Goal: Task Accomplishment & Management: Use online tool/utility

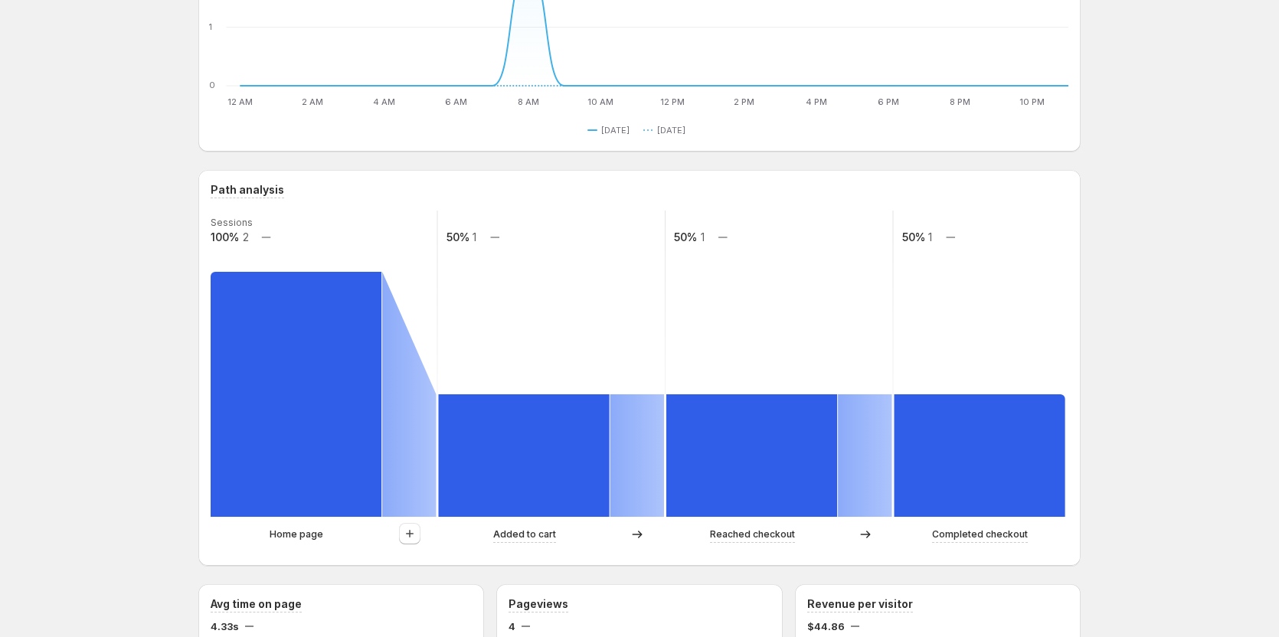
scroll to position [230, 0]
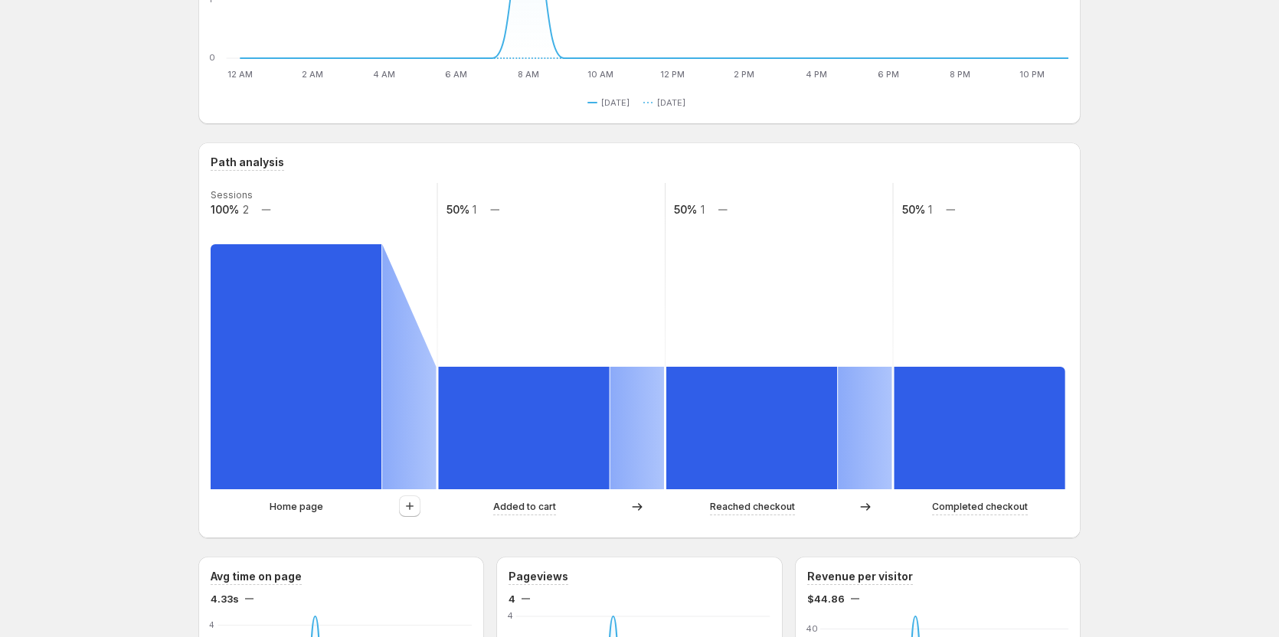
click at [417, 508] on icon "button" at bounding box center [409, 505] width 15 height 15
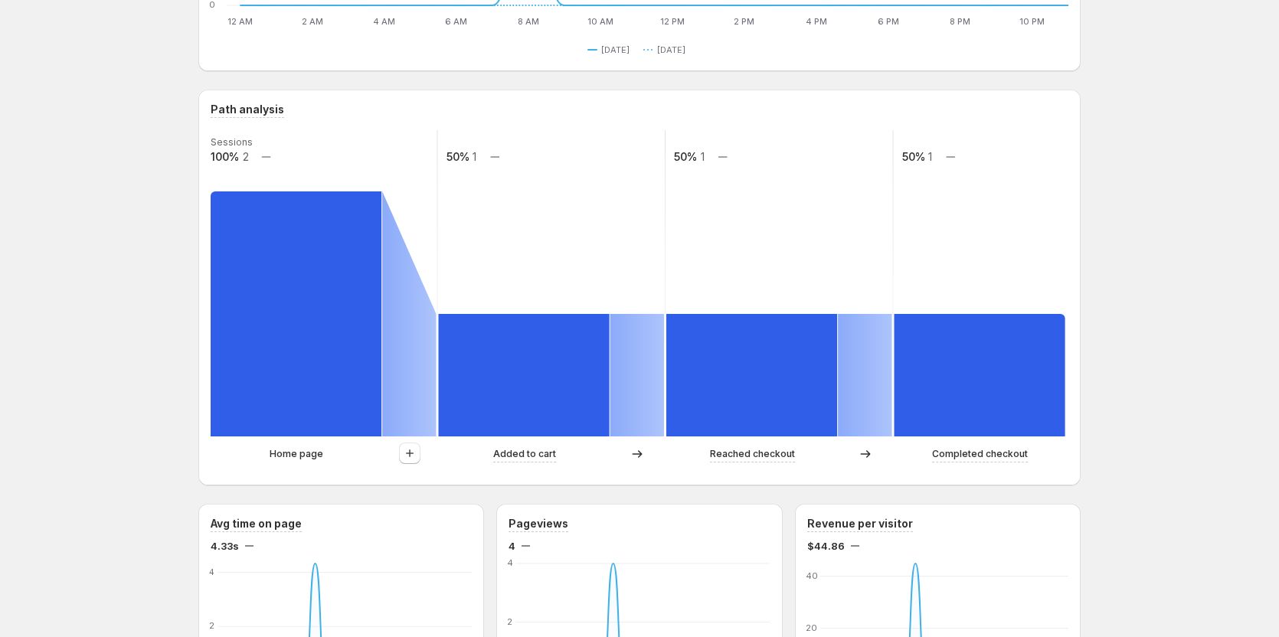
scroll to position [306, 0]
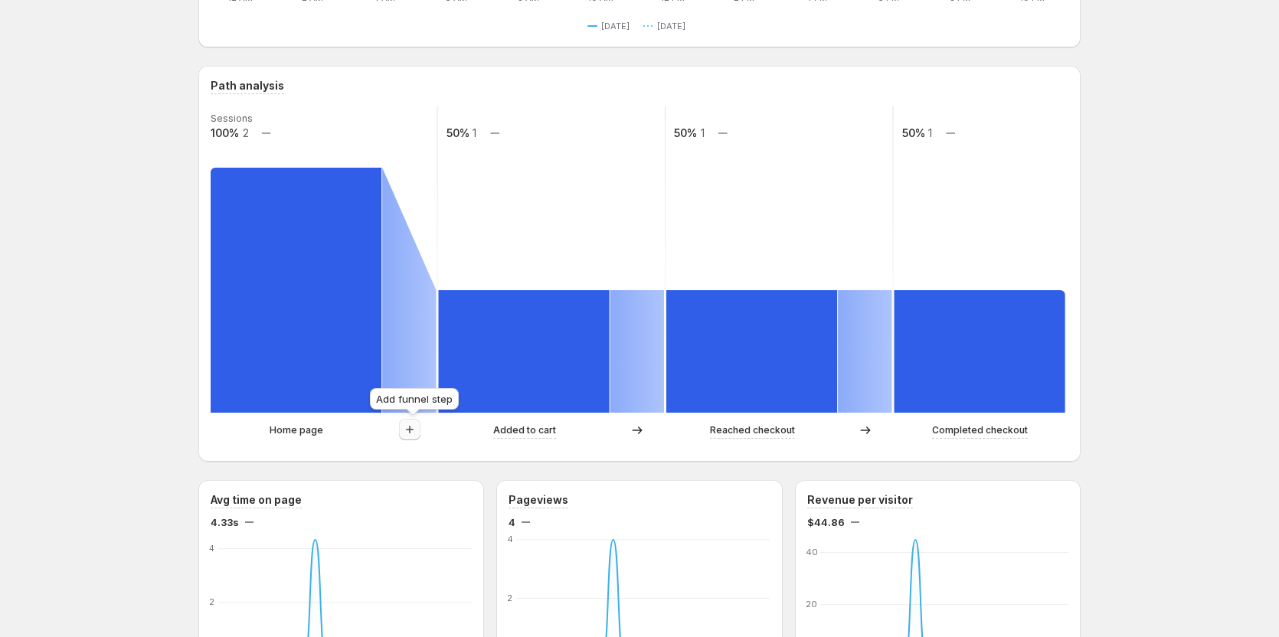
click at [410, 433] on icon "button" at bounding box center [409, 429] width 15 height 15
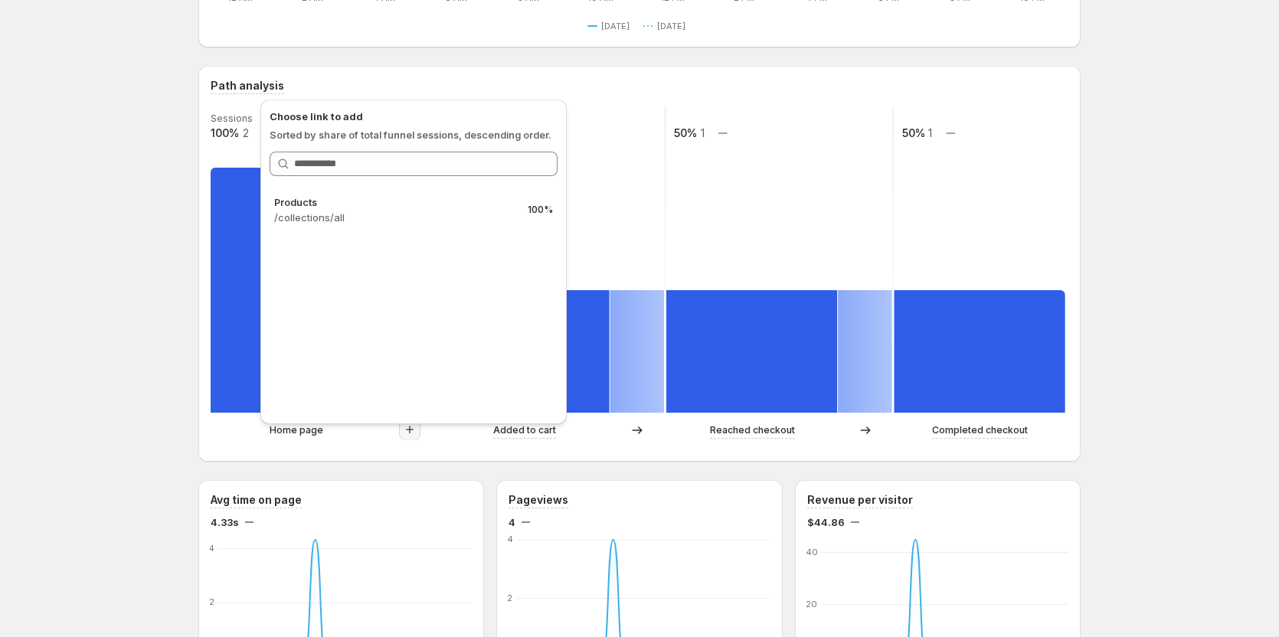
click at [121, 185] on div "Tanya GemCommerce. This page is ready Tanya GemCommerce Create experiment Today…" at bounding box center [639, 629] width 1279 height 1870
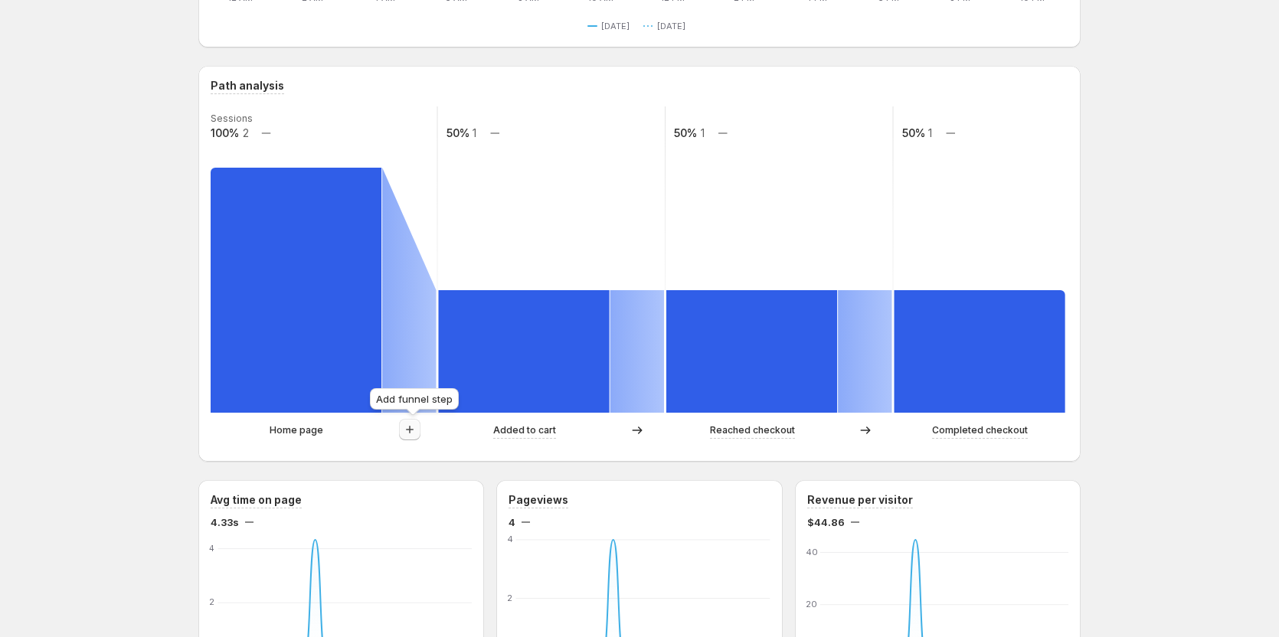
click at [406, 430] on icon "button" at bounding box center [409, 429] width 15 height 15
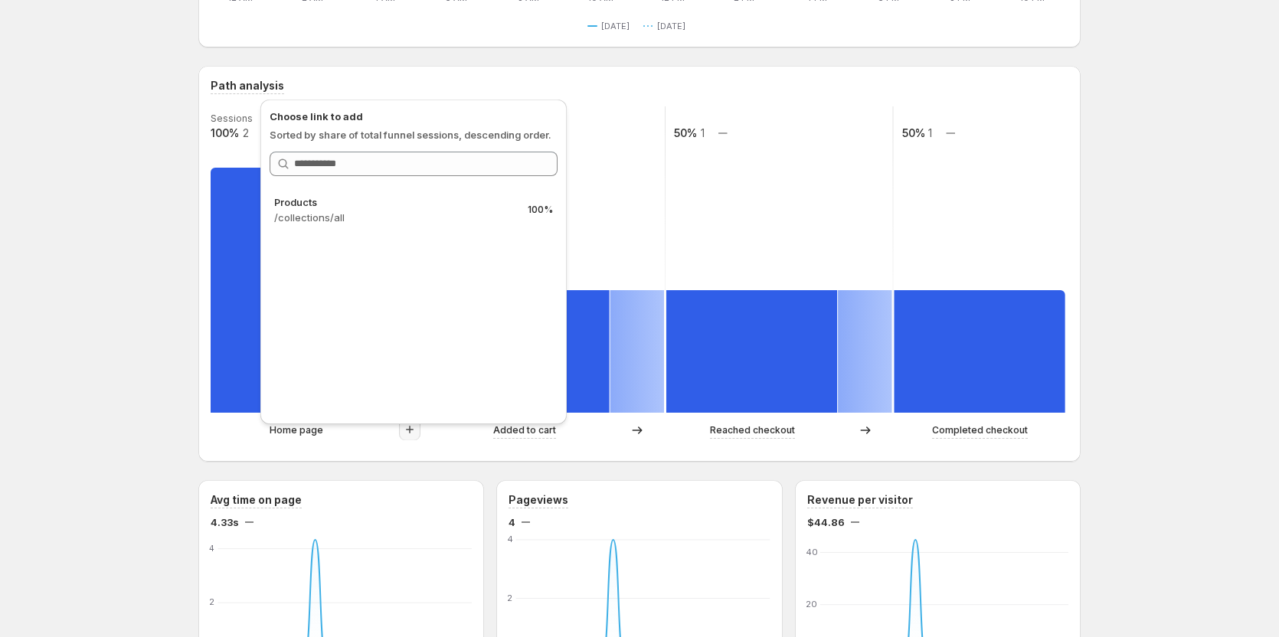
click at [1115, 228] on div "Tanya GemCommerce. This page is ready Tanya GemCommerce Create experiment Today…" at bounding box center [639, 629] width 1279 height 1870
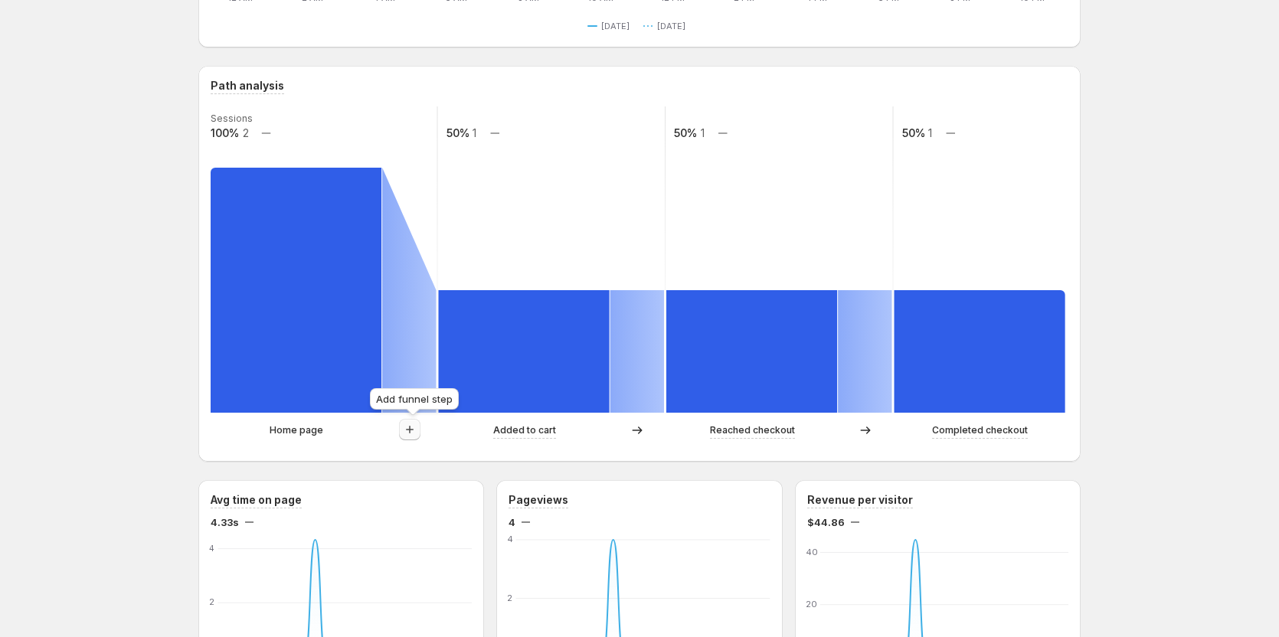
click at [409, 436] on icon "button" at bounding box center [409, 429] width 15 height 15
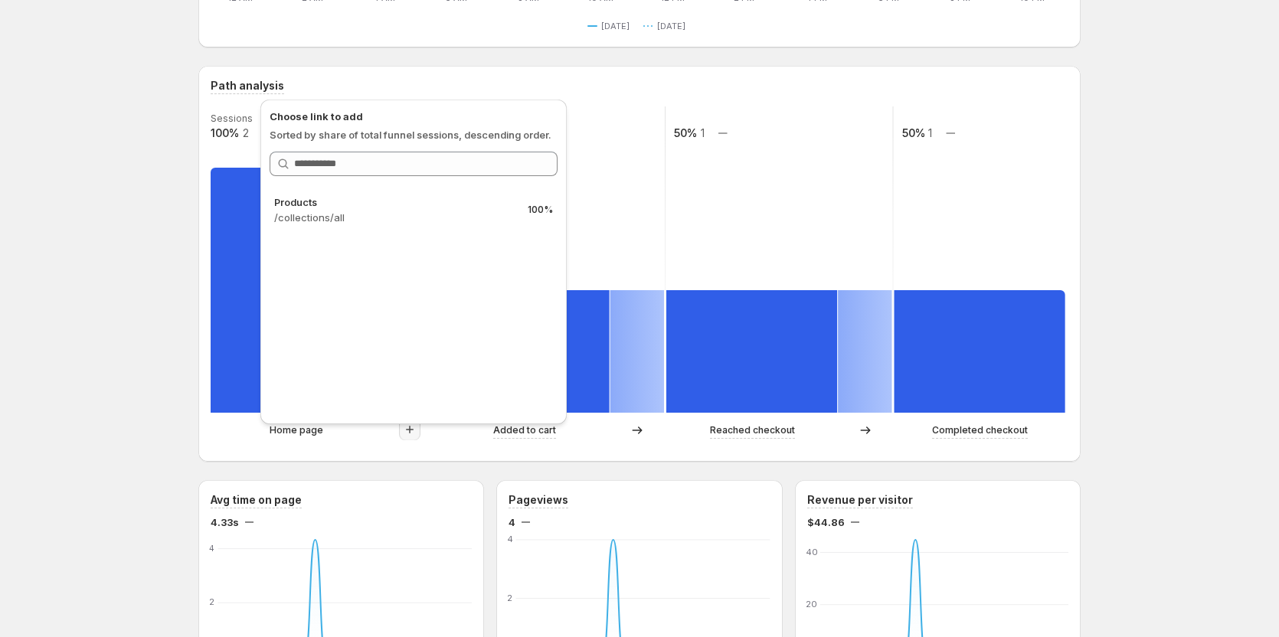
click at [172, 372] on div "Tanya GemCommerce. This page is ready Tanya GemCommerce Create experiment Today…" at bounding box center [639, 629] width 1279 height 1870
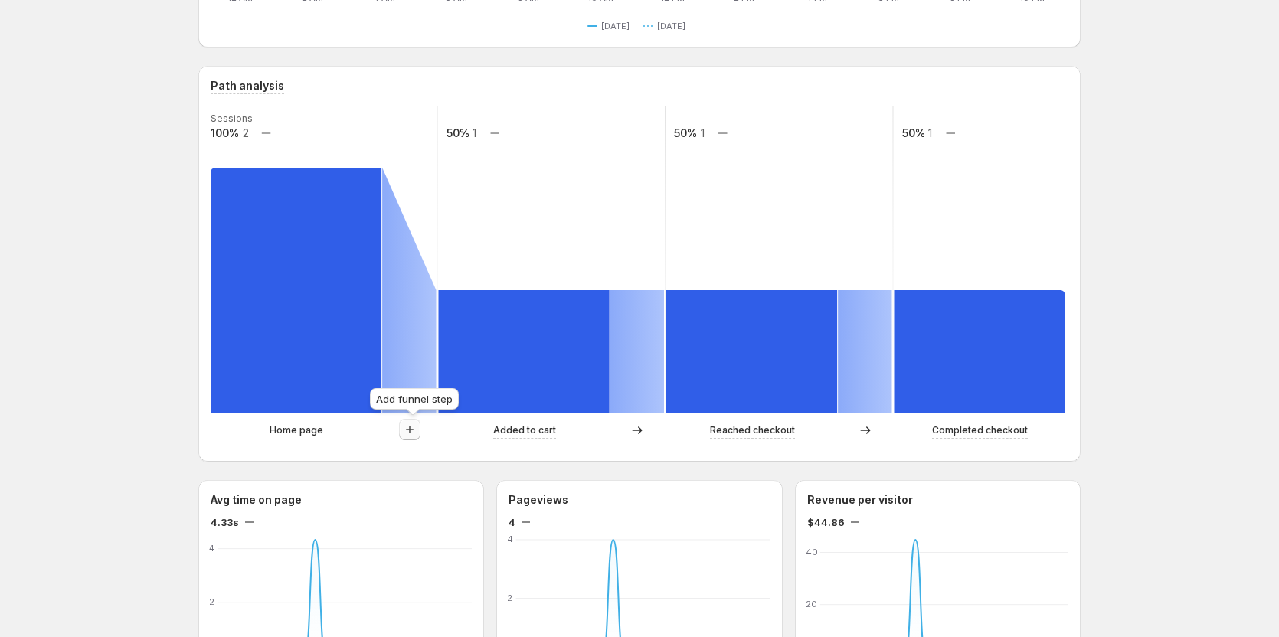
click at [406, 431] on icon "button" at bounding box center [409, 429] width 15 height 15
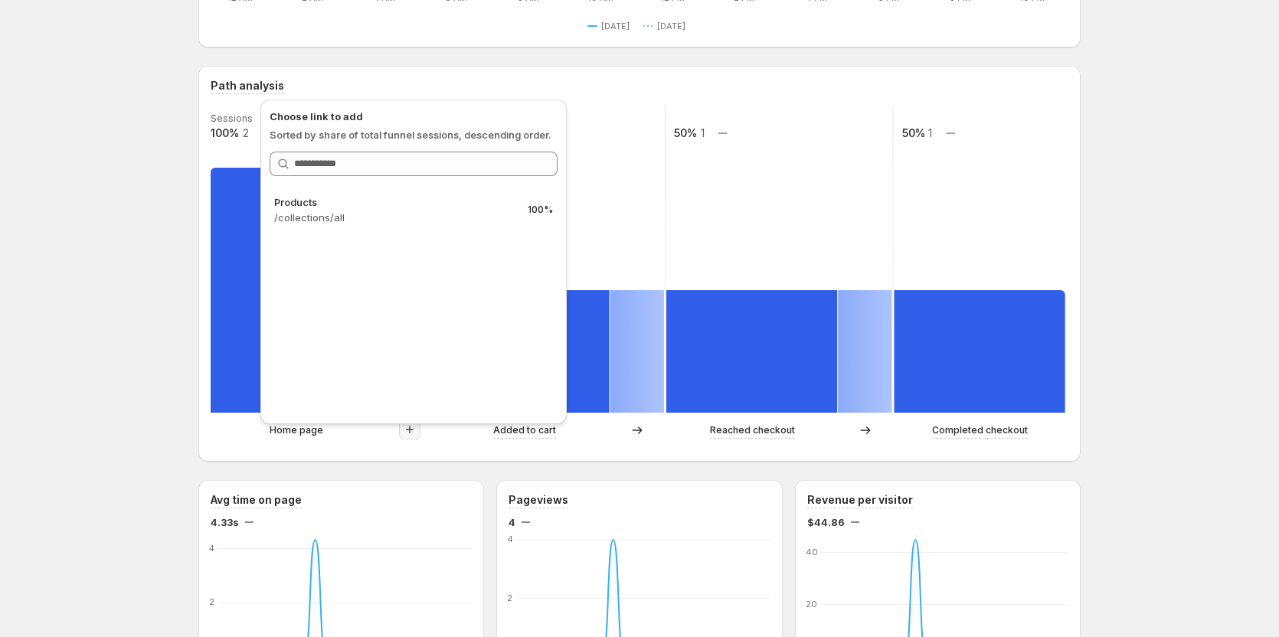
click at [130, 382] on div "Tanya GemCommerce. This page is ready Tanya GemCommerce Create experiment Today…" at bounding box center [639, 629] width 1279 height 1870
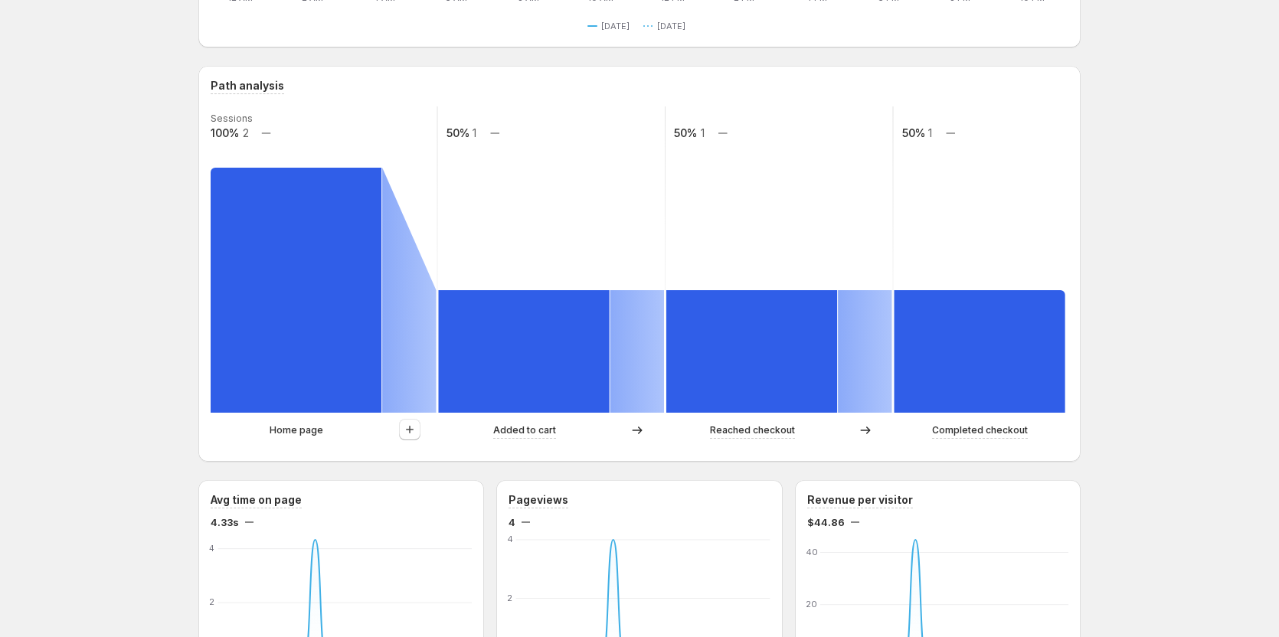
click at [1174, 254] on div "Tanya GemCommerce. This page is ready Tanya GemCommerce Create experiment Today…" at bounding box center [639, 629] width 1279 height 1870
click at [1137, 263] on div "Tanya GemCommerce. This page is ready Tanya GemCommerce Create experiment Today…" at bounding box center [639, 629] width 1279 height 1870
click at [401, 430] on div at bounding box center [409, 430] width 54 height 23
click at [412, 430] on icon "button" at bounding box center [409, 429] width 15 height 15
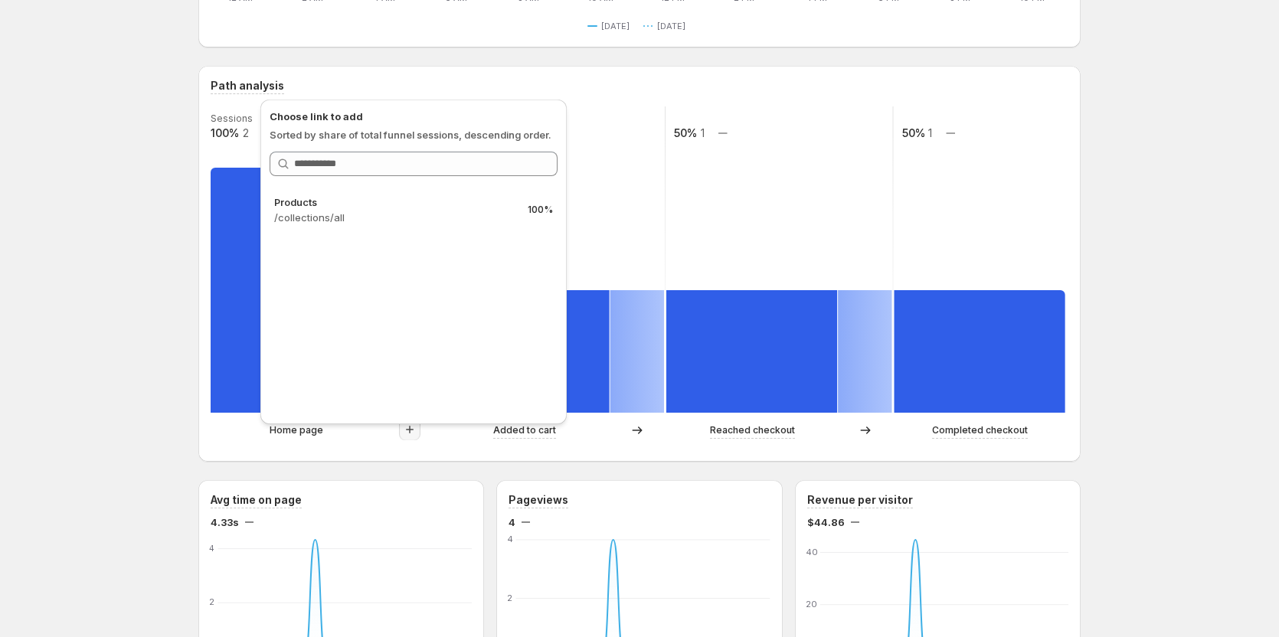
click at [162, 359] on div "Tanya GemCommerce. This page is ready Tanya GemCommerce Create experiment Today…" at bounding box center [639, 629] width 1279 height 1870
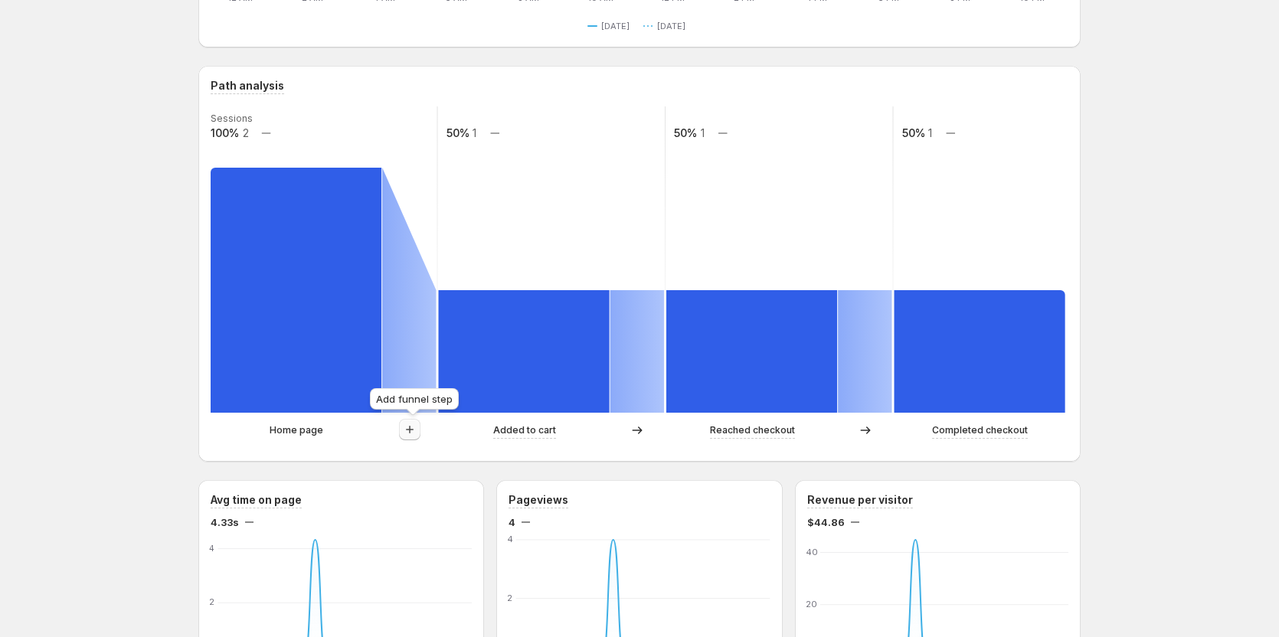
click at [409, 431] on icon "button" at bounding box center [409, 429] width 15 height 15
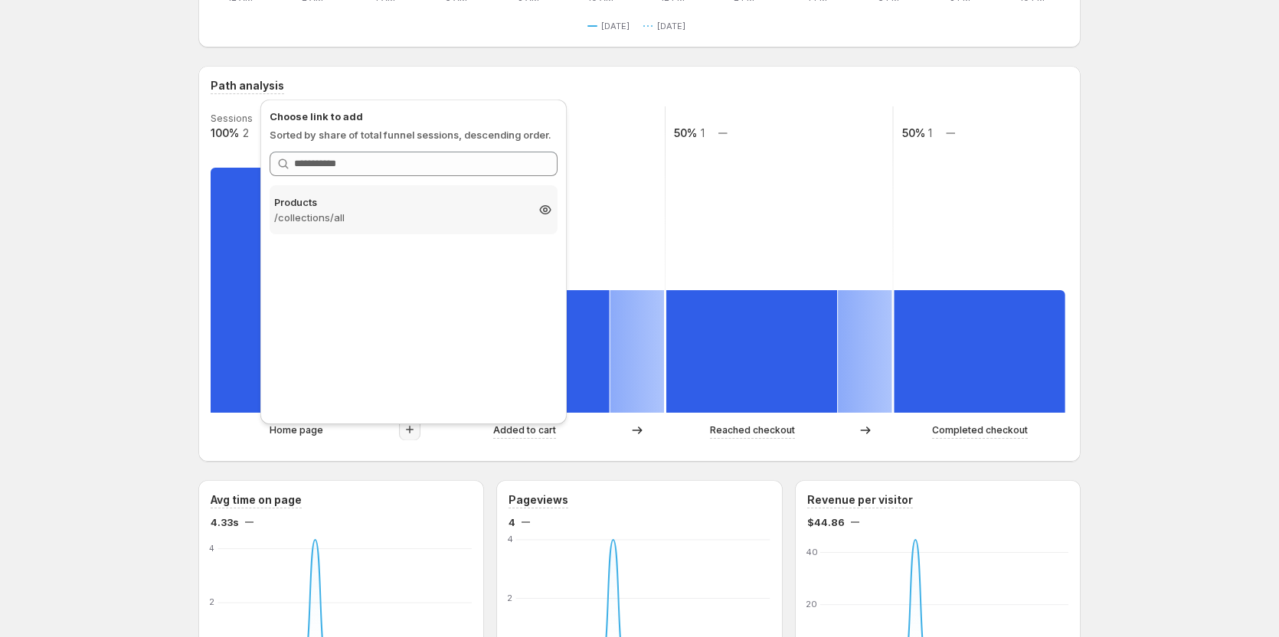
click at [393, 203] on p "Products" at bounding box center [399, 201] width 251 height 15
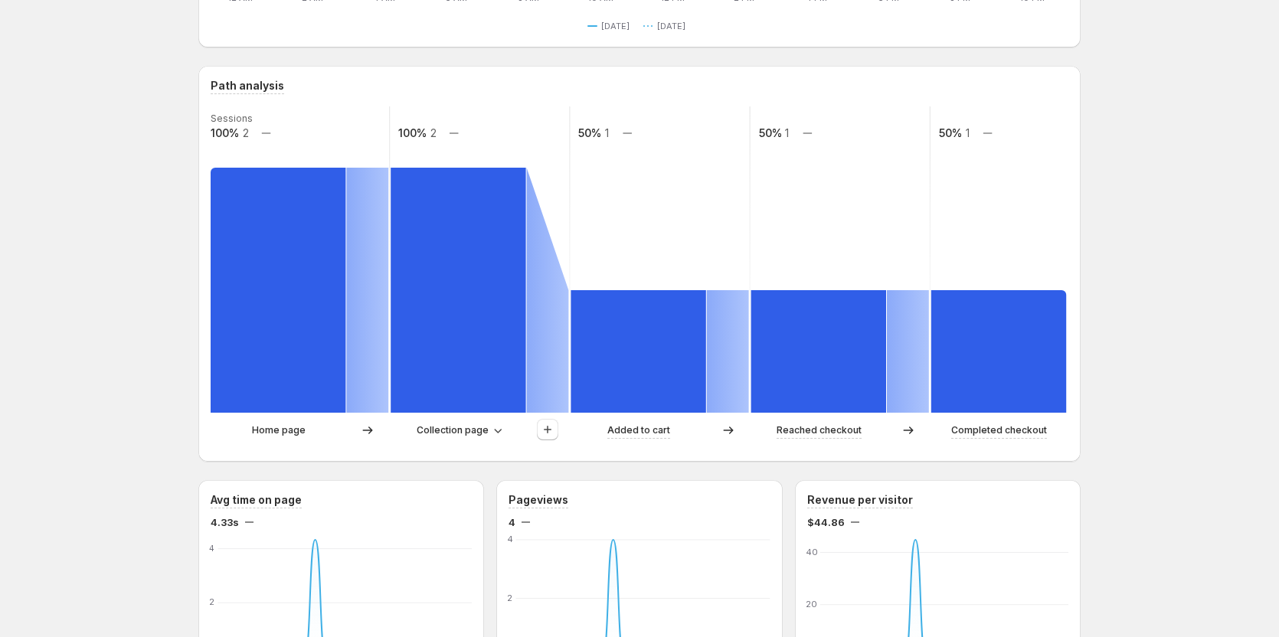
click at [549, 441] on div at bounding box center [547, 430] width 21 height 23
click at [555, 427] on icon "button" at bounding box center [547, 429] width 15 height 15
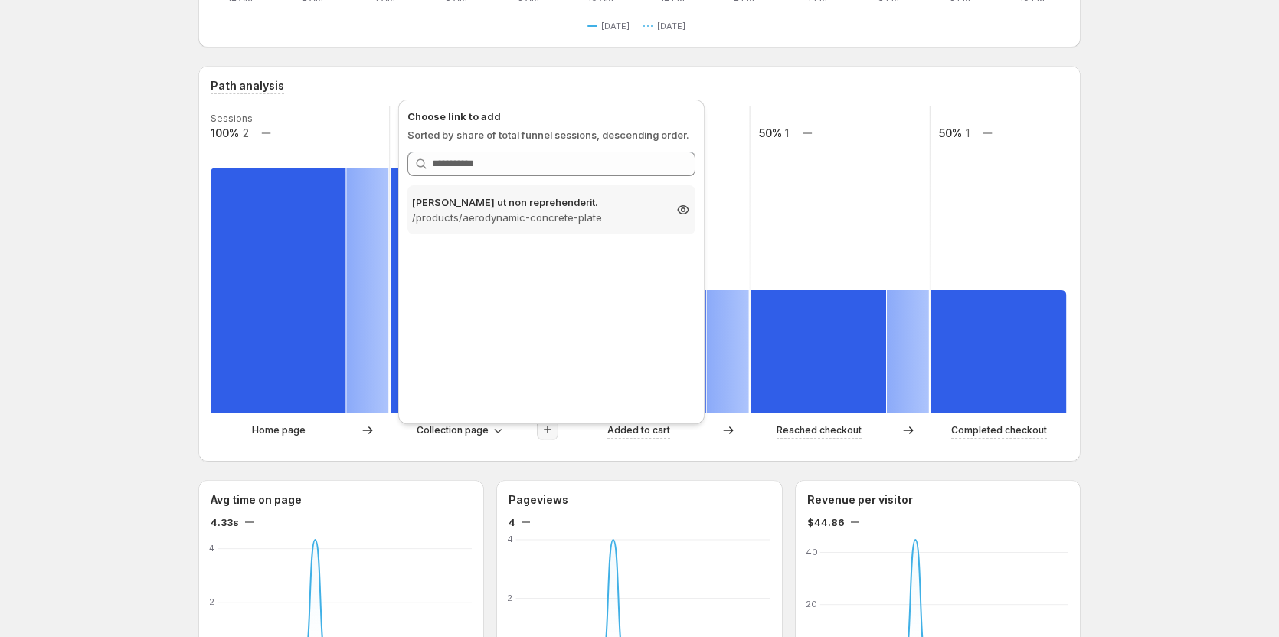
click at [553, 218] on p "/products/aerodynamic-concrete-plate" at bounding box center [537, 217] width 251 height 15
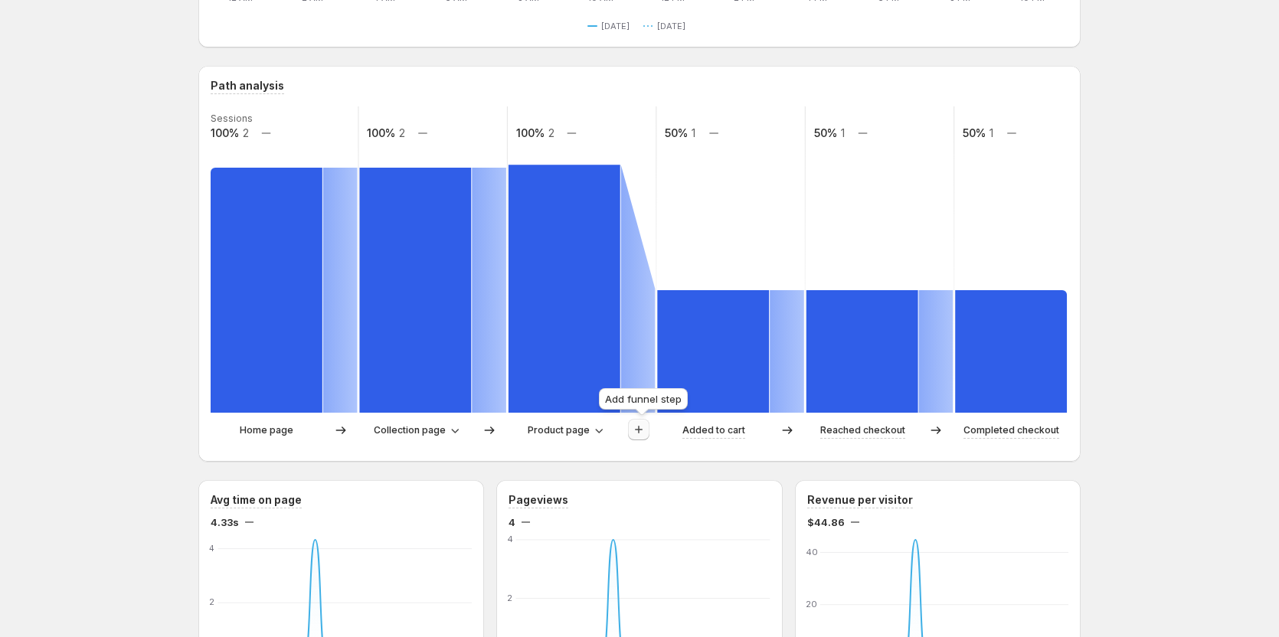
click at [639, 428] on icon "button" at bounding box center [638, 429] width 15 height 15
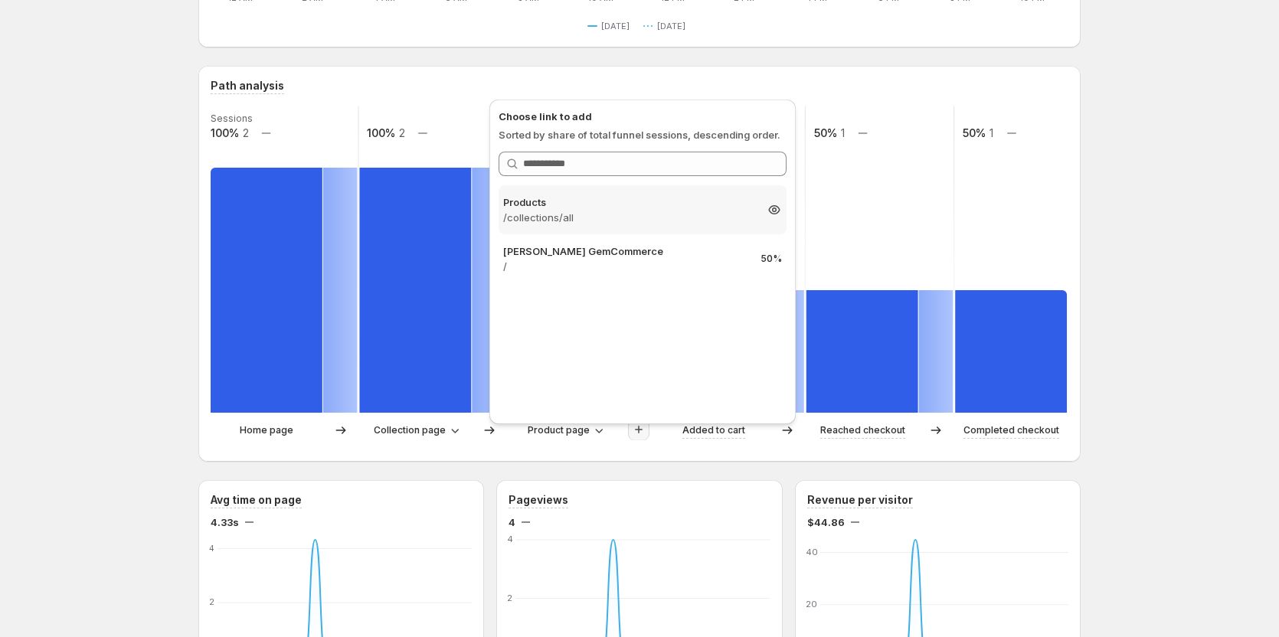
click at [646, 213] on p "/collections/all" at bounding box center [628, 217] width 251 height 15
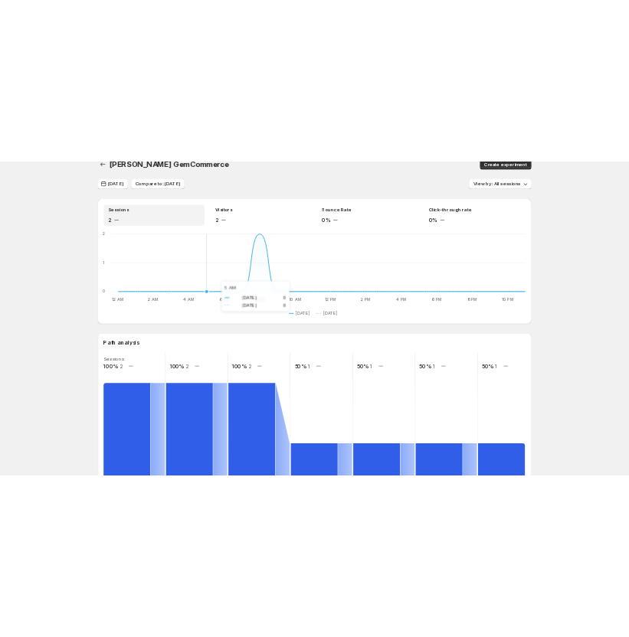
scroll to position [0, 0]
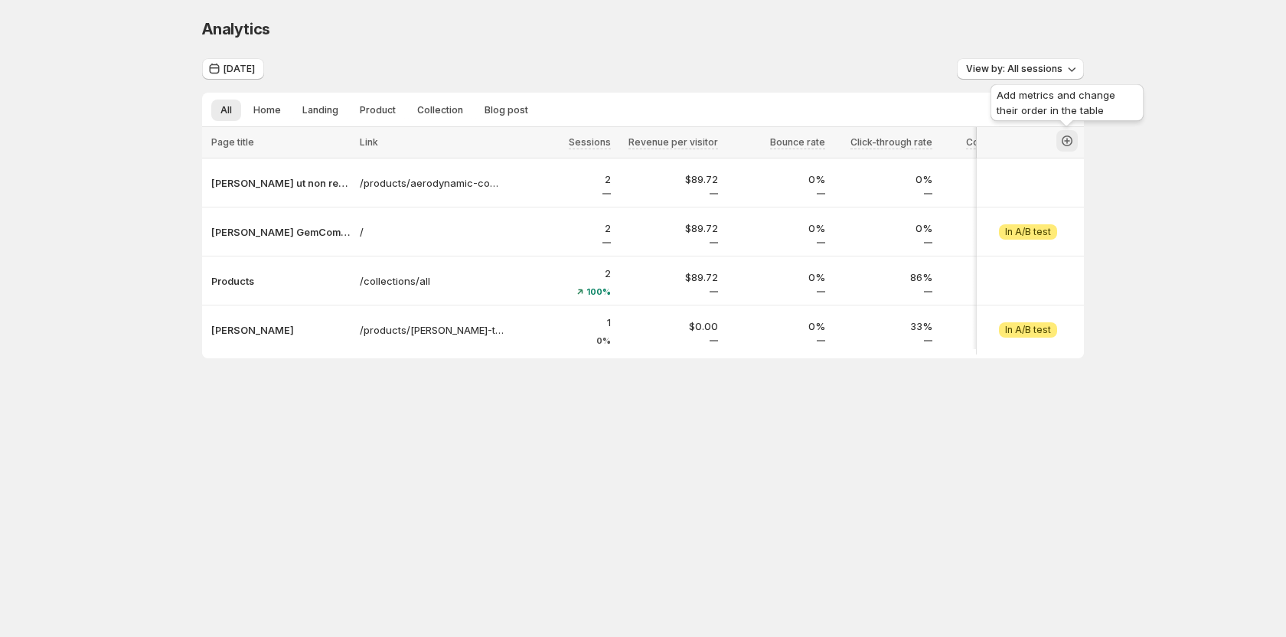
click at [635, 144] on icon "button" at bounding box center [1067, 140] width 15 height 15
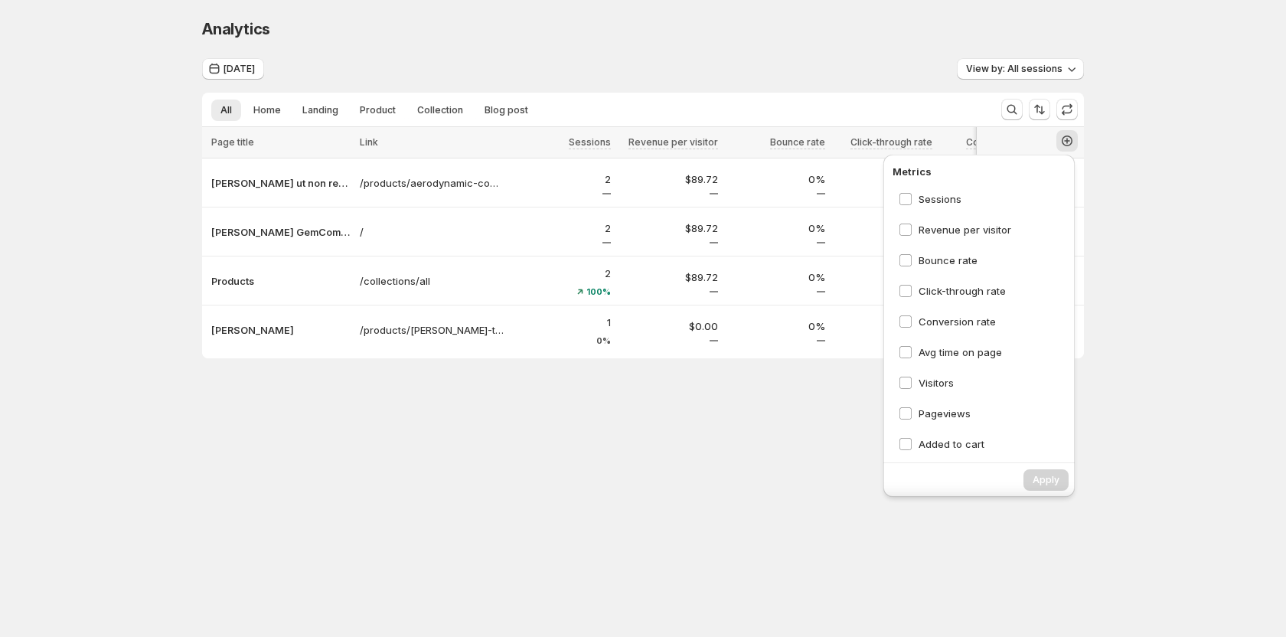
click at [635, 463] on body "Analytics. This page is ready Analytics Today View by: All sessions All Home La…" at bounding box center [643, 318] width 1286 height 637
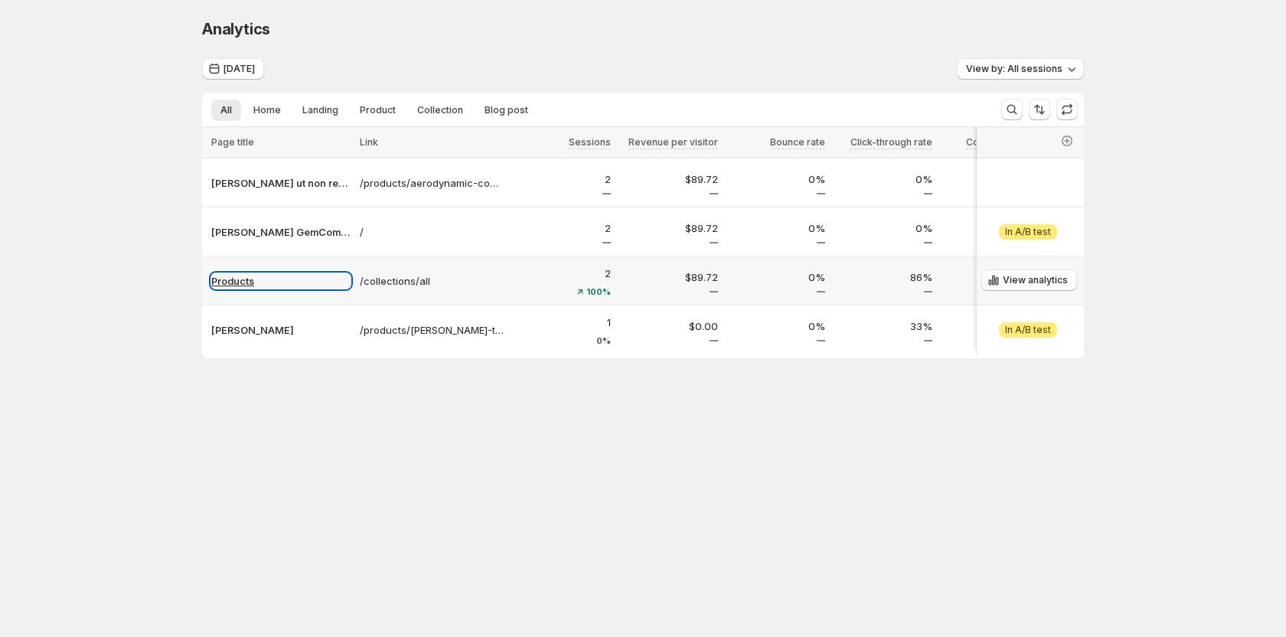
drag, startPoint x: 237, startPoint y: 285, endPoint x: 224, endPoint y: 284, distance: 13.0
click at [224, 284] on p "Products" at bounding box center [280, 280] width 139 height 15
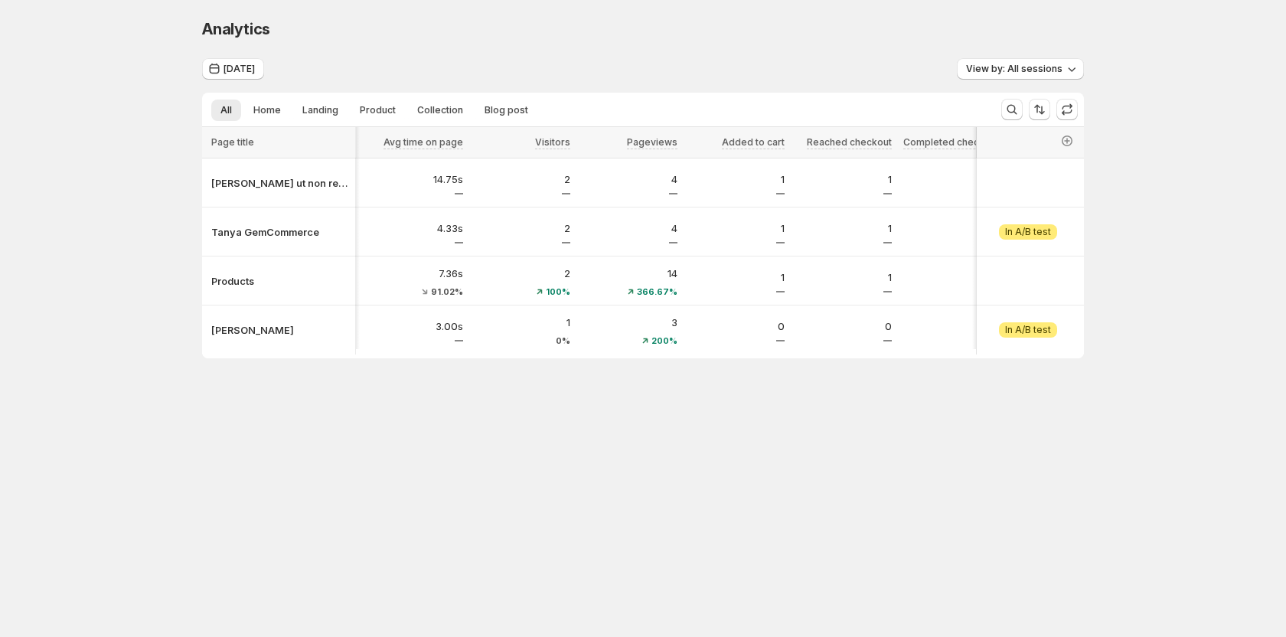
scroll to position [0, 980]
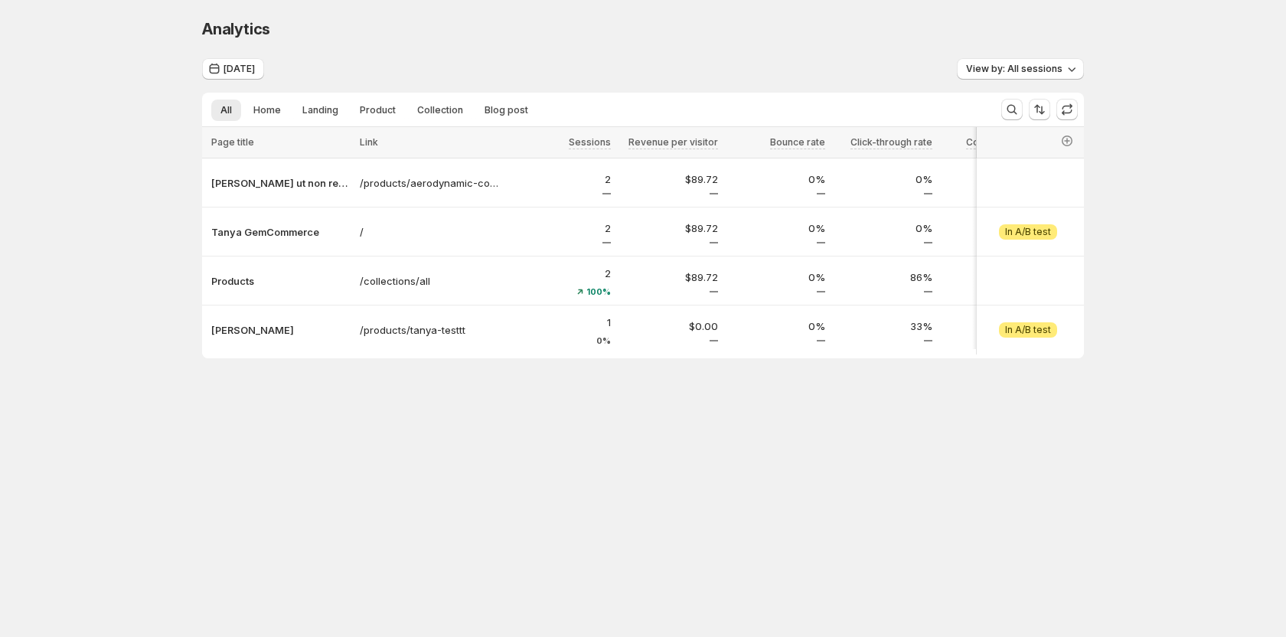
click at [632, 458] on body "Analytics. This page is ready Analytics [DATE] View by: All sessions All Home L…" at bounding box center [643, 318] width 1286 height 637
click at [34, 123] on div "Analytics. This page is ready Analytics Today View by: All sessions All Home La…" at bounding box center [643, 220] width 1286 height 441
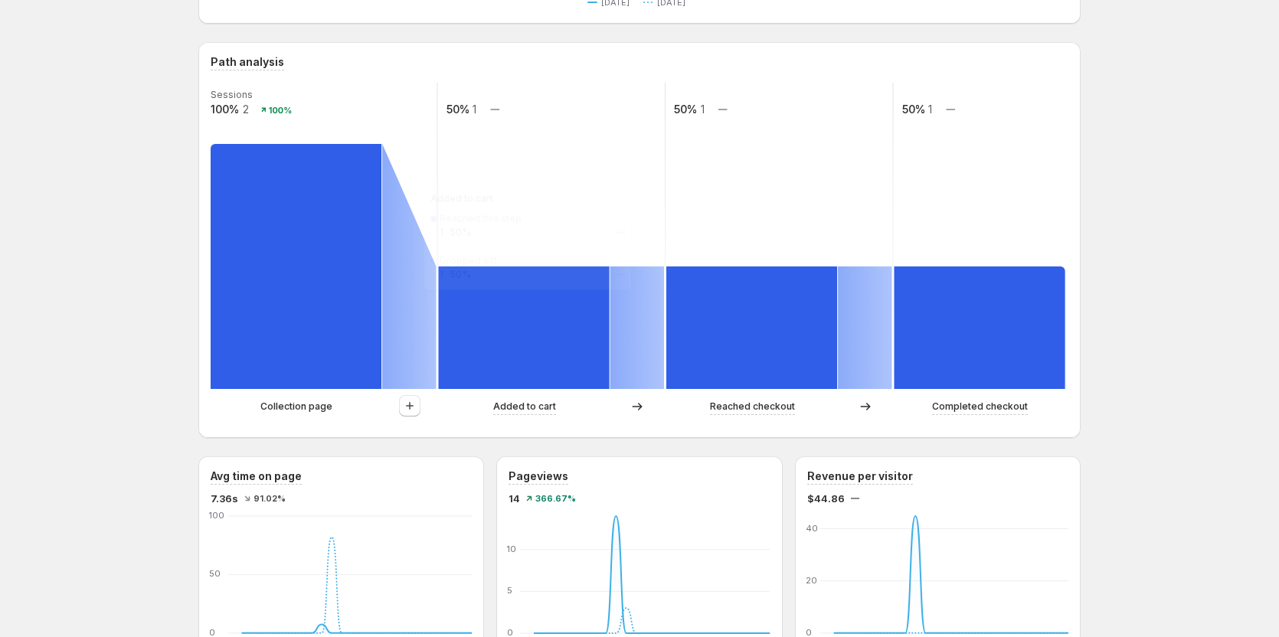
scroll to position [306, 0]
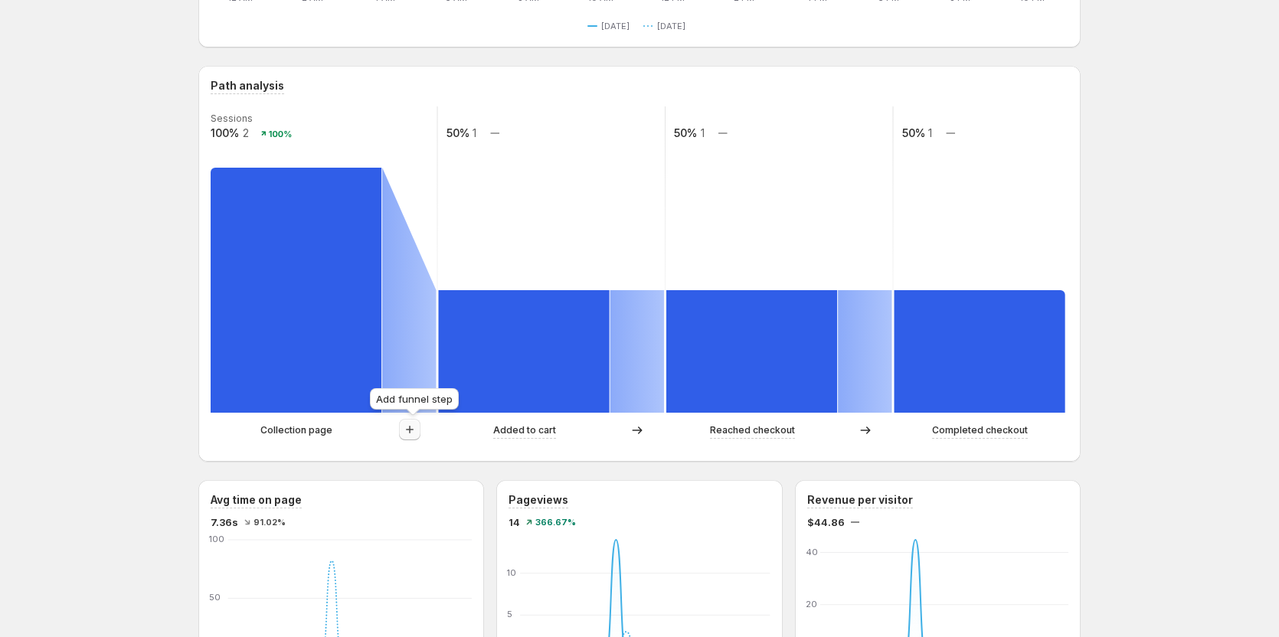
click at [413, 431] on icon "button" at bounding box center [410, 430] width 8 height 8
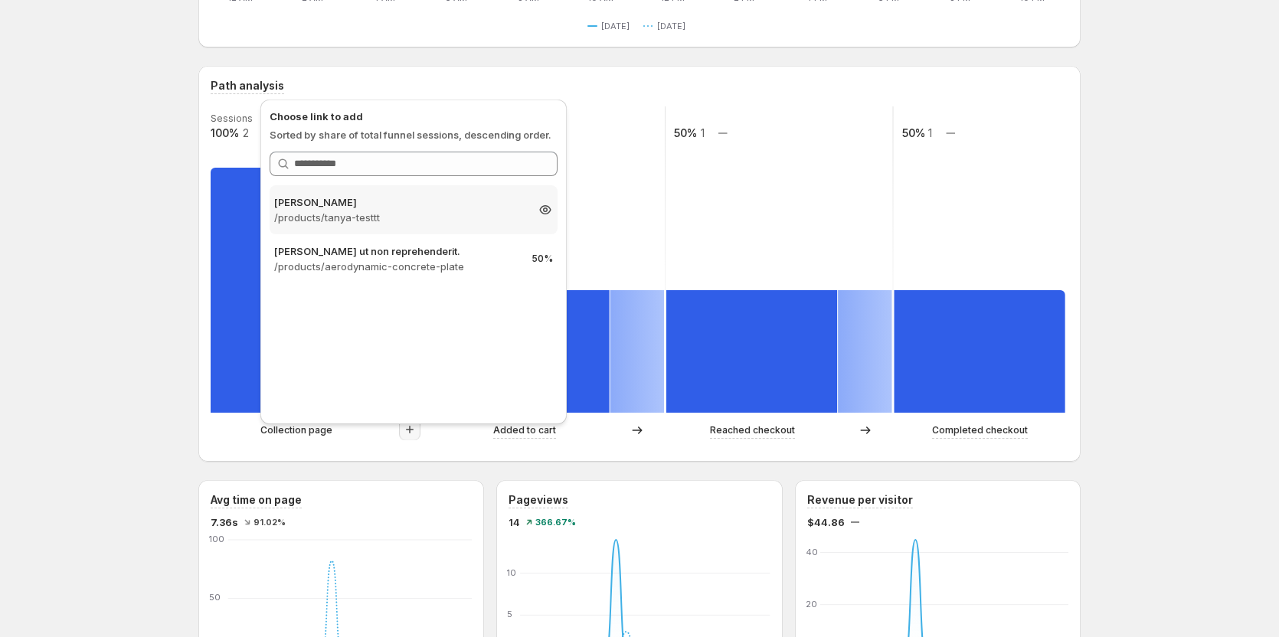
click at [428, 202] on p "[PERSON_NAME]" at bounding box center [399, 201] width 251 height 15
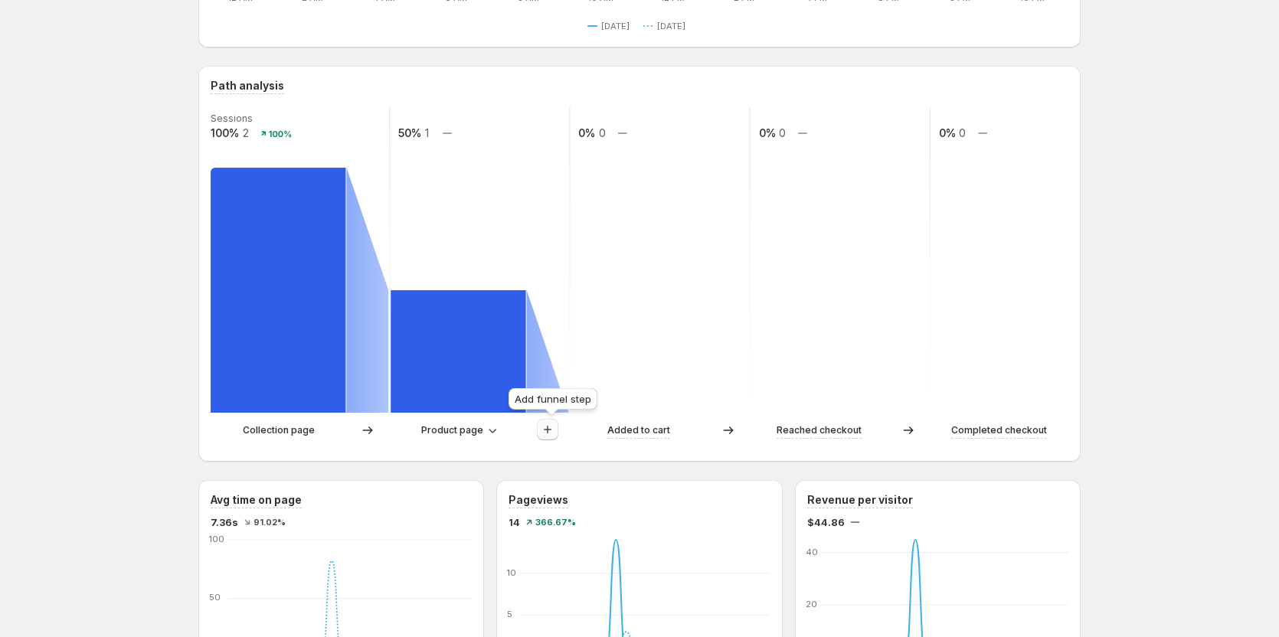
click at [550, 426] on icon "button" at bounding box center [547, 429] width 15 height 15
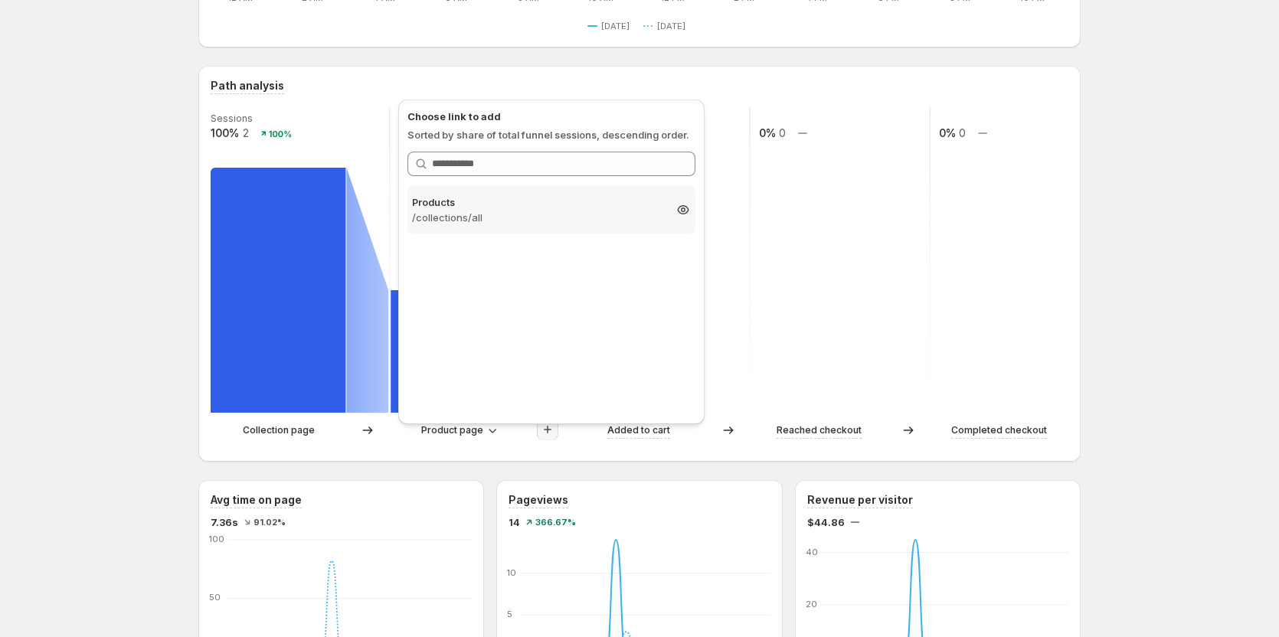
click at [534, 221] on p "/collections/all" at bounding box center [537, 217] width 251 height 15
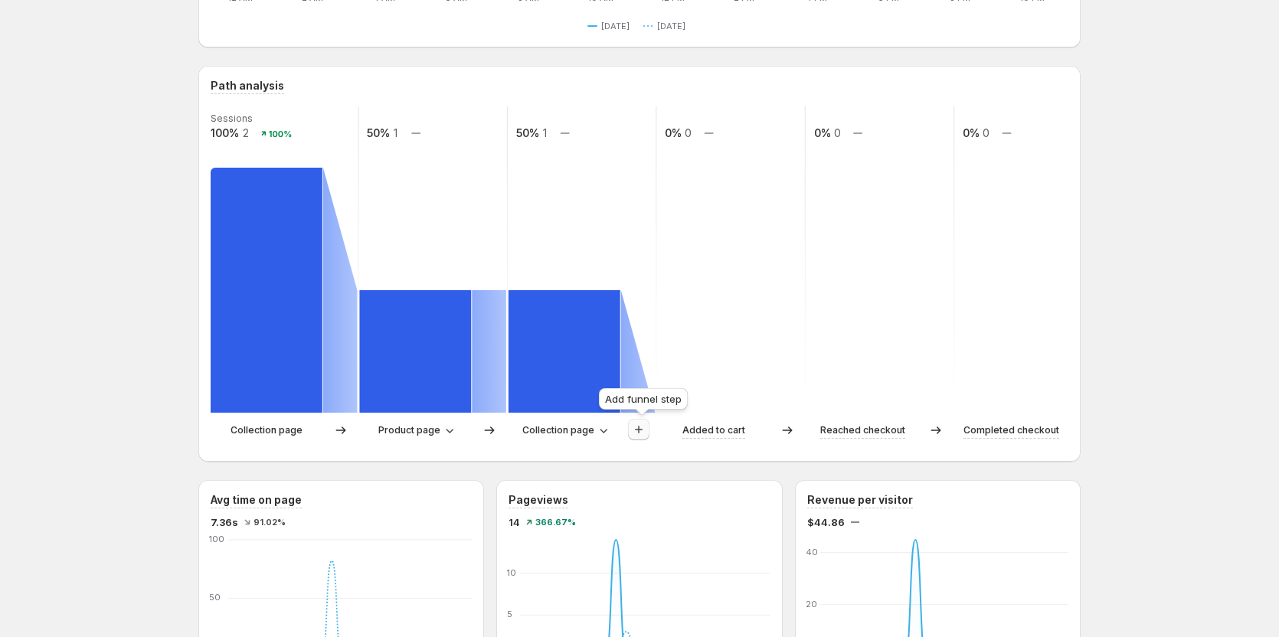
click at [642, 434] on icon "button" at bounding box center [638, 429] width 15 height 15
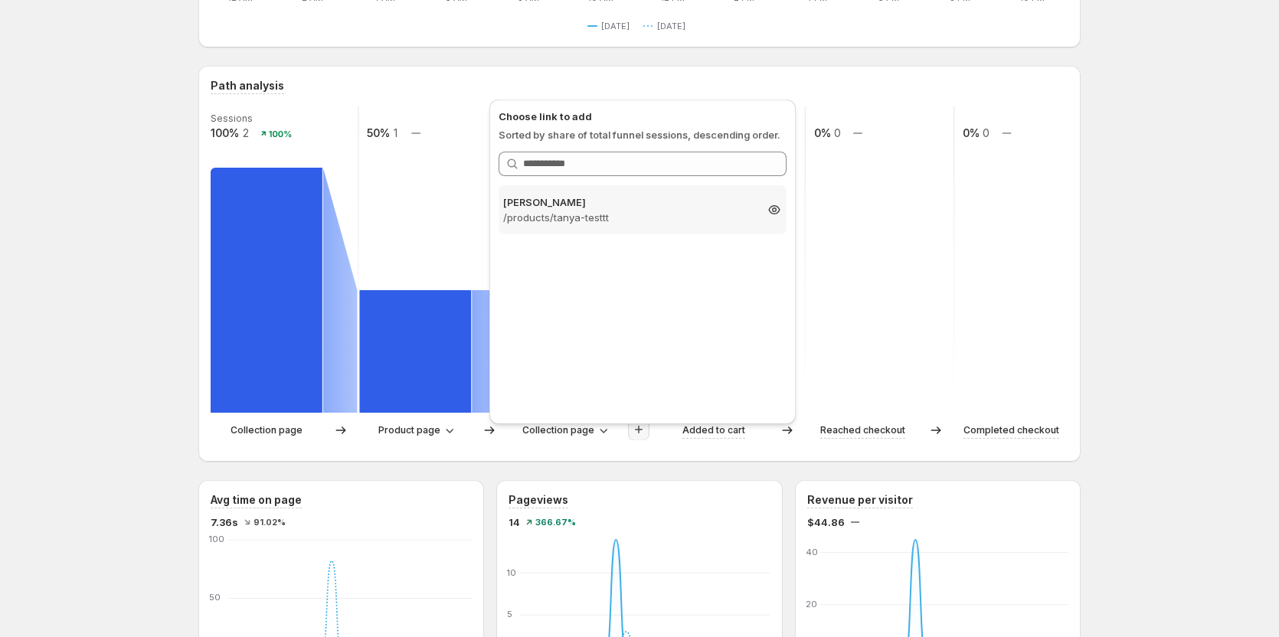
click at [650, 227] on div "Tanya Testtt /products/tanya-testtt 50%" at bounding box center [642, 209] width 288 height 49
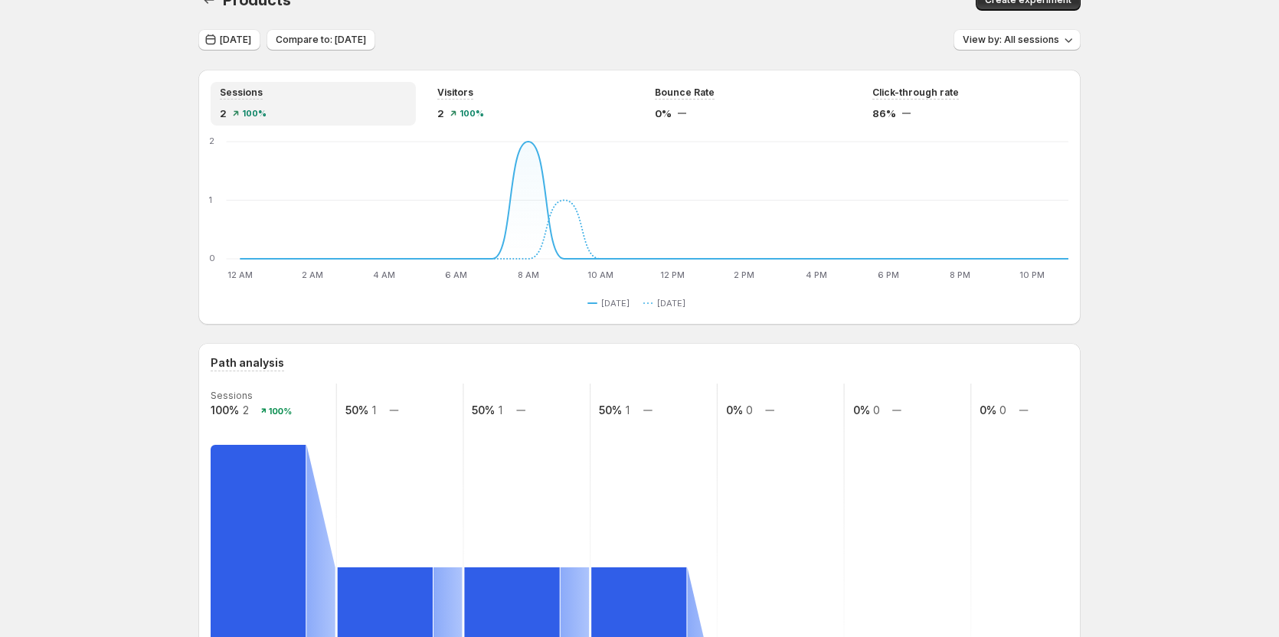
scroll to position [0, 0]
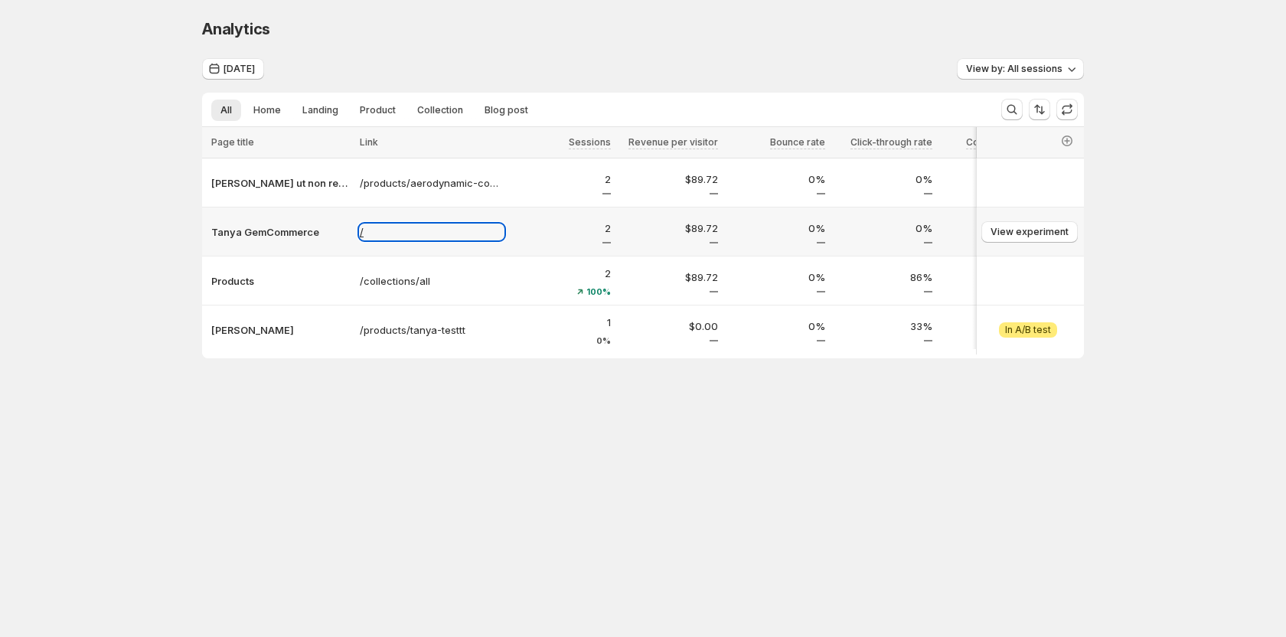
click at [373, 239] on p "/" at bounding box center [432, 231] width 144 height 15
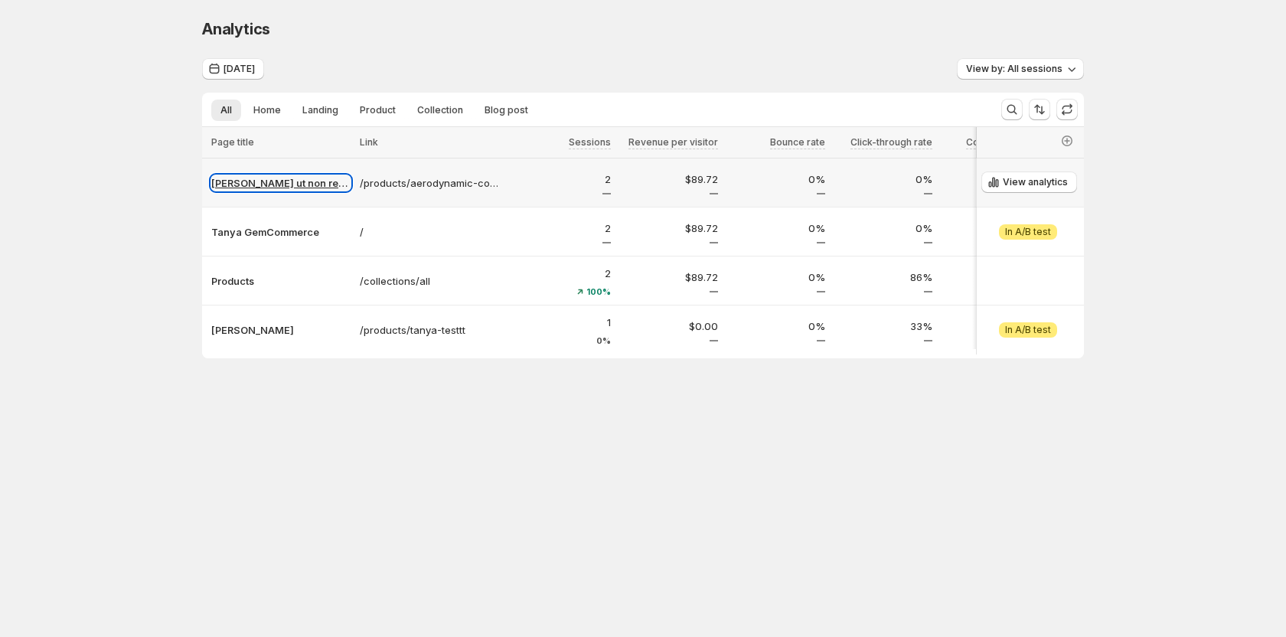
click at [255, 179] on p "[PERSON_NAME] ut non reprehenderit." at bounding box center [280, 182] width 139 height 15
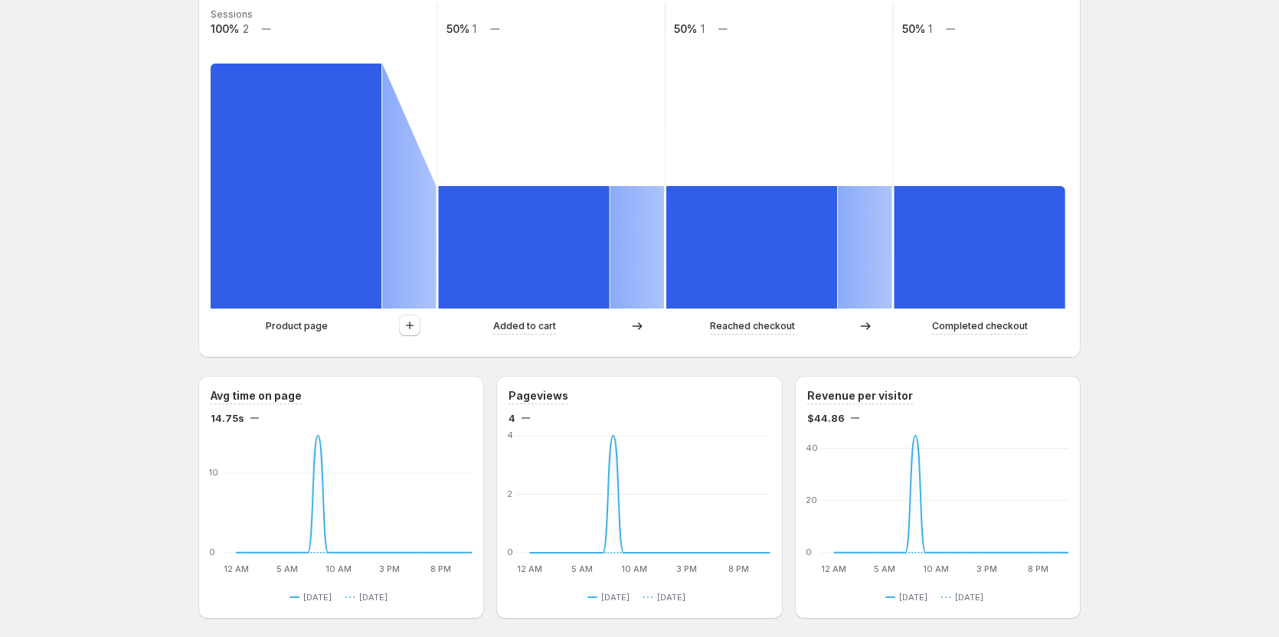
scroll to position [383, 0]
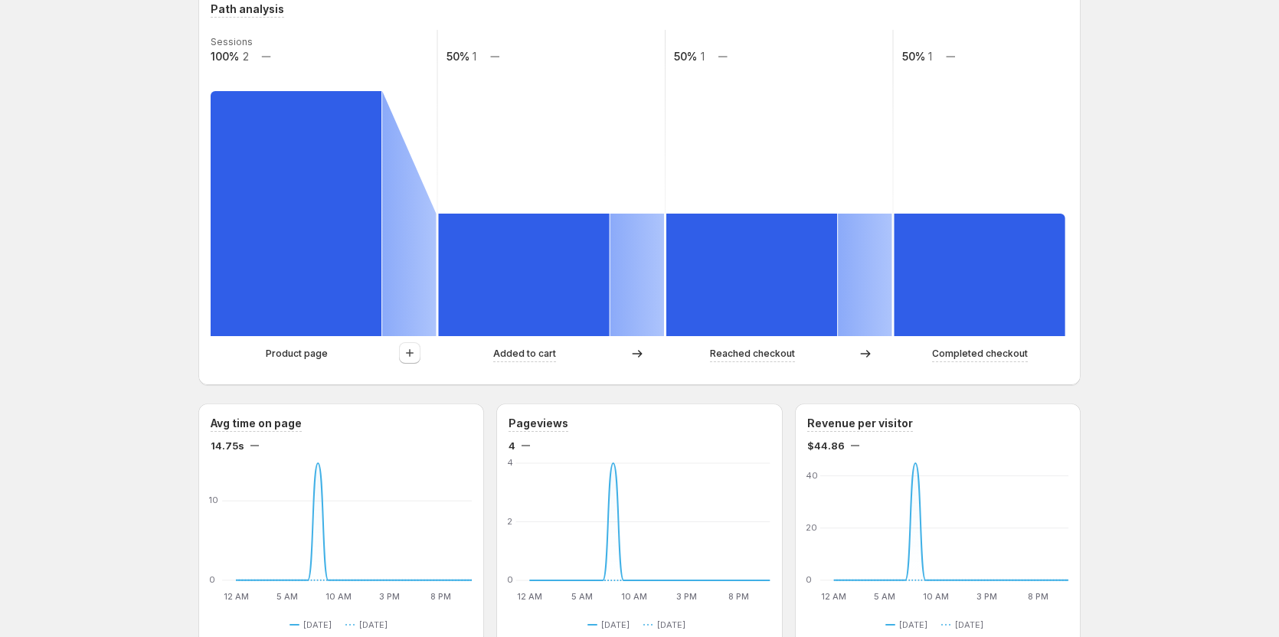
click at [414, 279] on icon at bounding box center [409, 213] width 54 height 245
click at [413, 363] on button "button" at bounding box center [409, 352] width 21 height 21
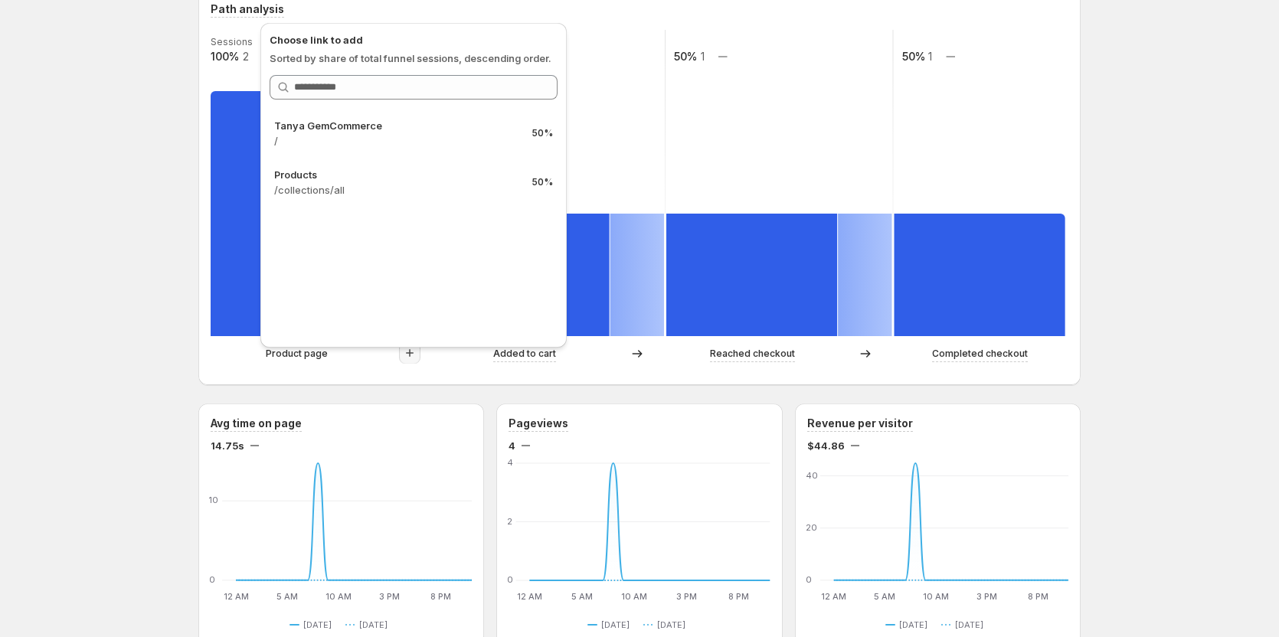
click at [165, 139] on div "Ullam ut non reprehenderit.. This page is ready Ullam ut non reprehenderit. Cre…" at bounding box center [639, 552] width 1279 height 1870
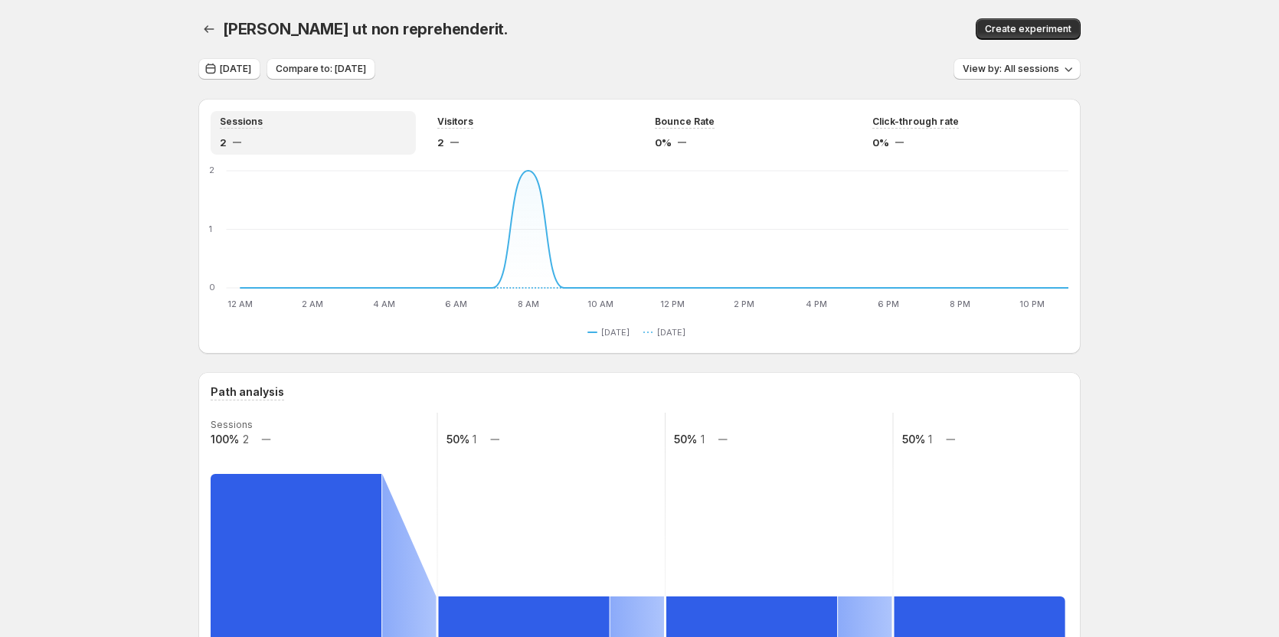
scroll to position [153, 0]
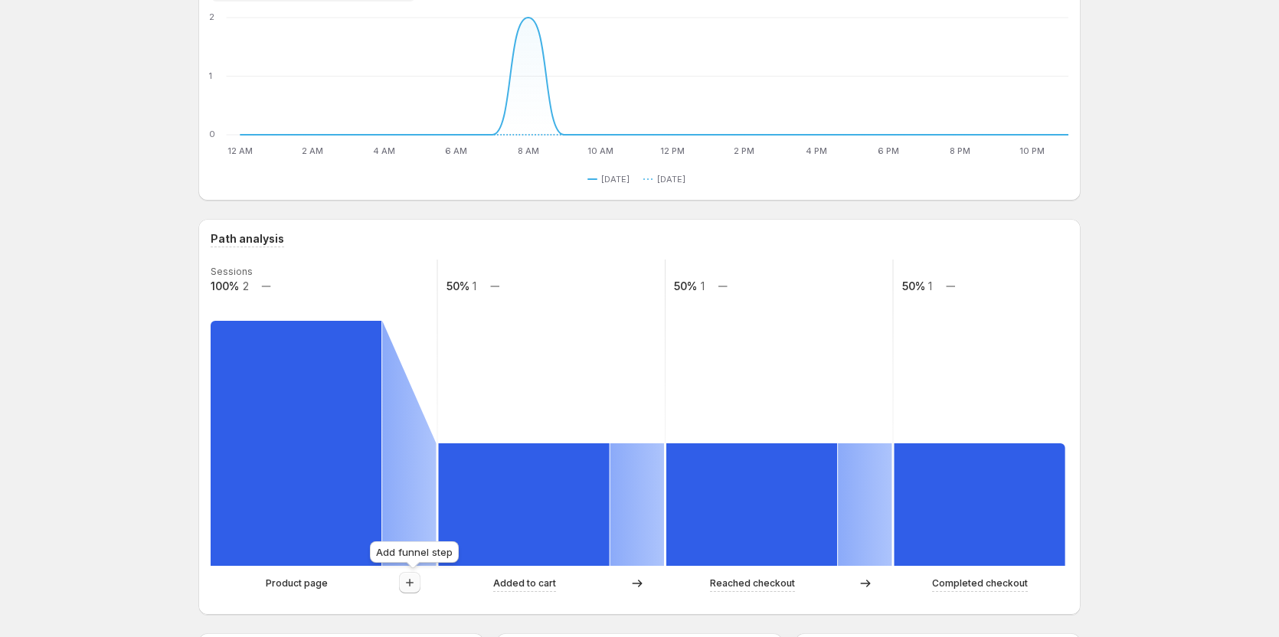
click at [408, 587] on icon "button" at bounding box center [409, 582] width 15 height 15
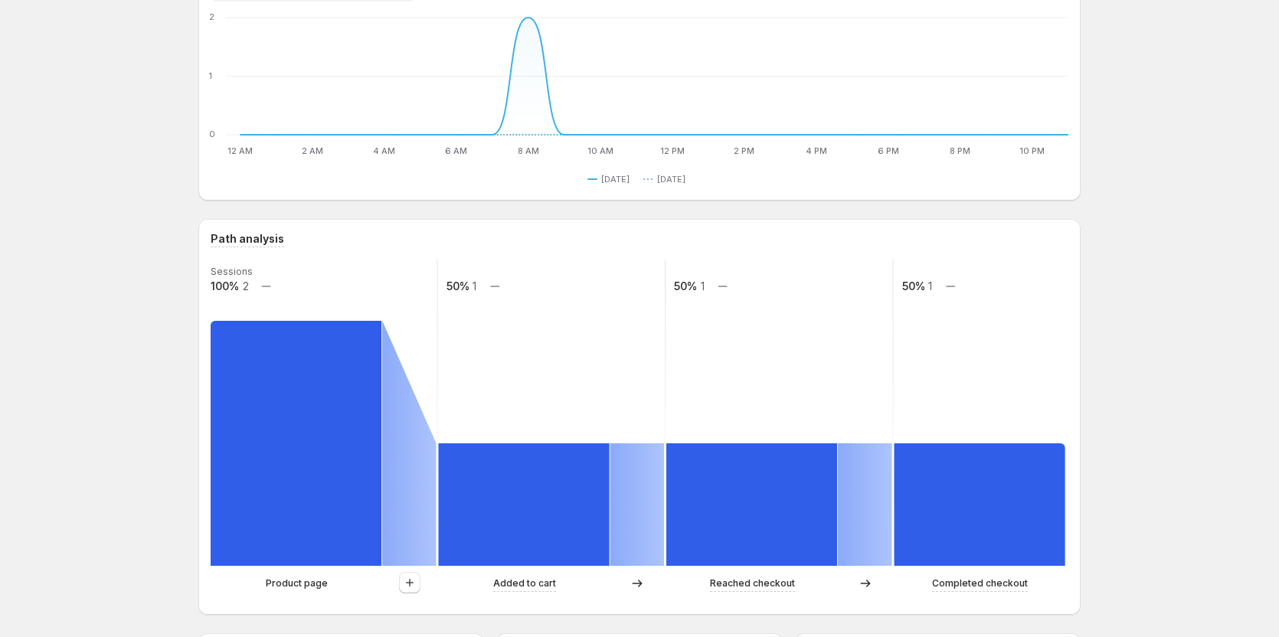
scroll to position [0, 0]
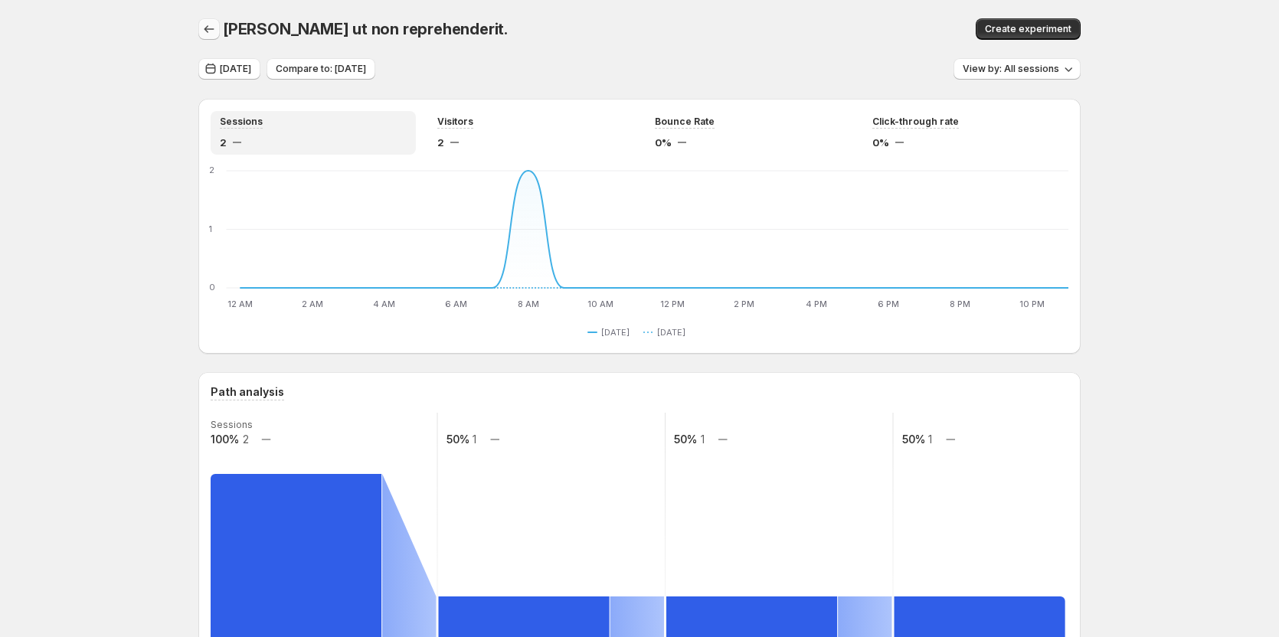
click at [210, 31] on icon "button" at bounding box center [209, 29] width 10 height 8
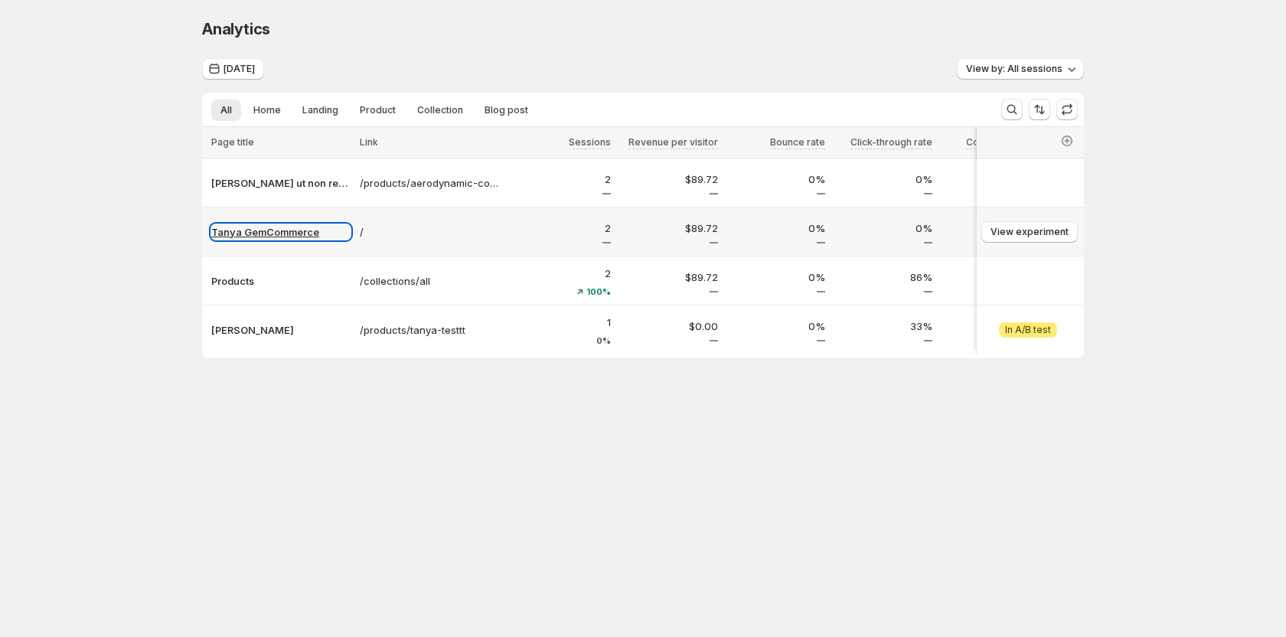
click at [278, 236] on p "Tanya GemCommerce" at bounding box center [280, 231] width 139 height 15
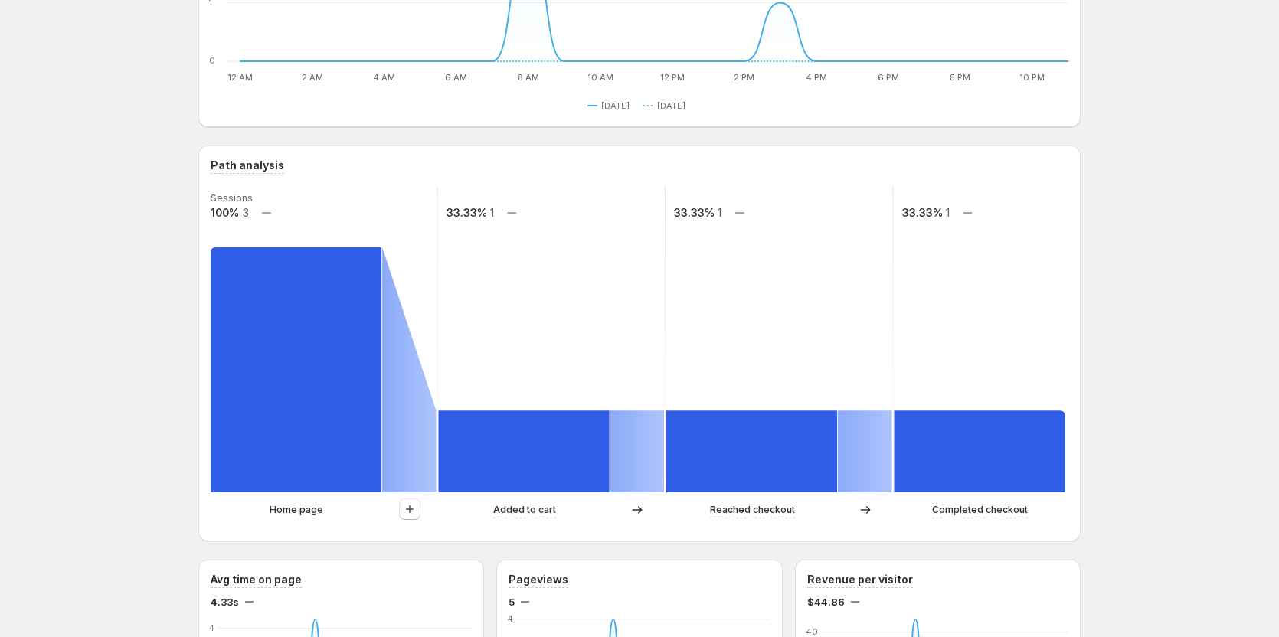
scroll to position [306, 0]
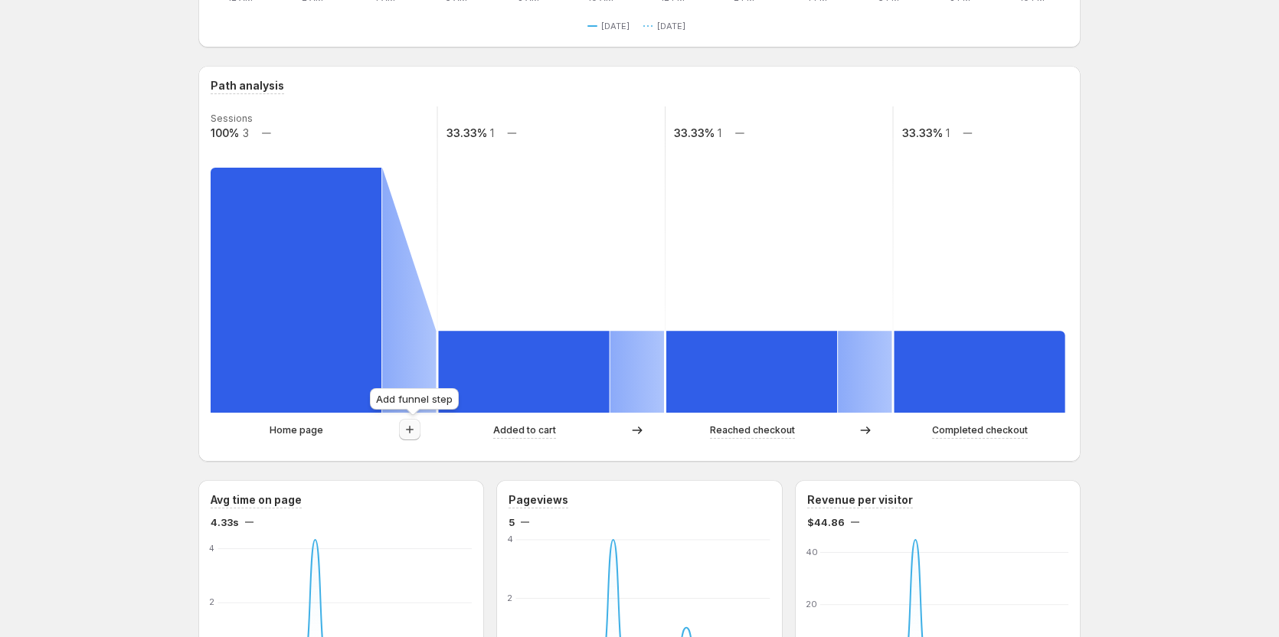
click at [411, 426] on icon "button" at bounding box center [409, 429] width 15 height 15
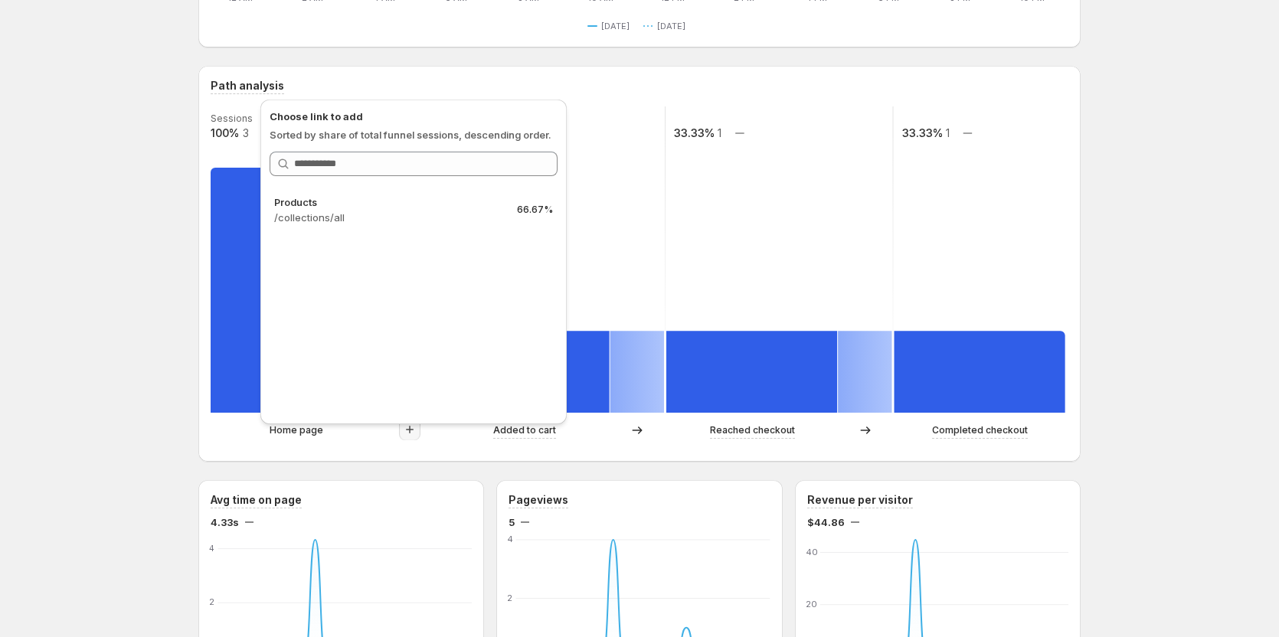
click at [132, 256] on div "Tanya GemCommerce. This page is ready Tanya GemCommerce Create experiment Today…" at bounding box center [639, 629] width 1279 height 1870
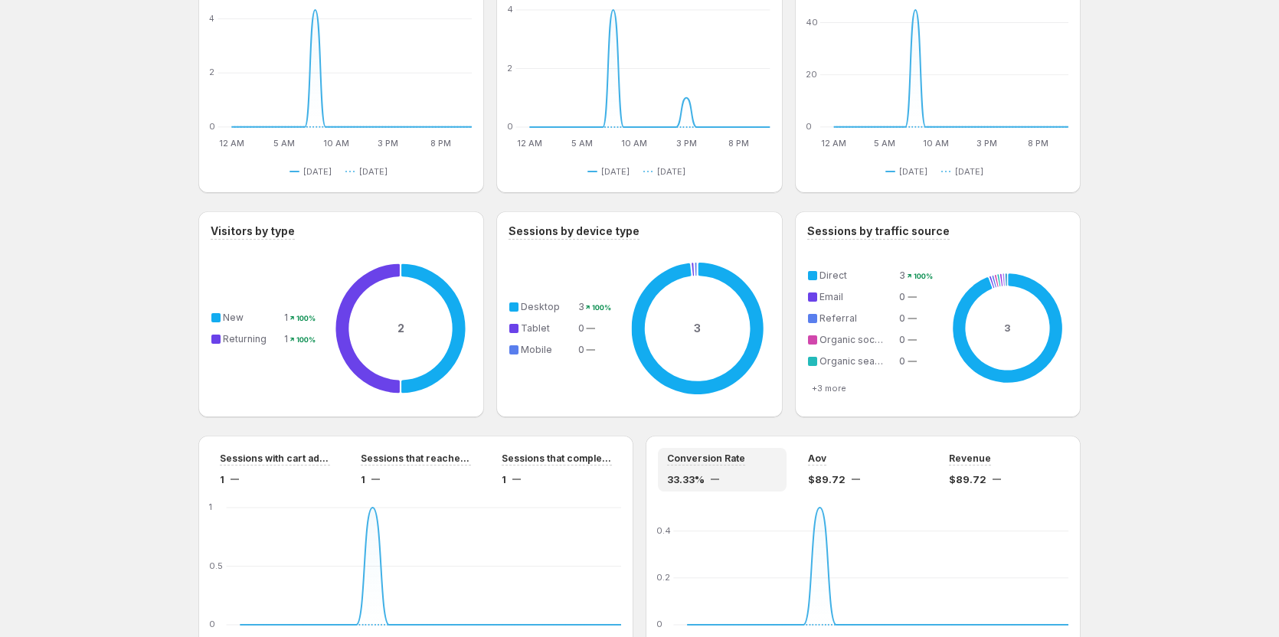
scroll to position [842, 0]
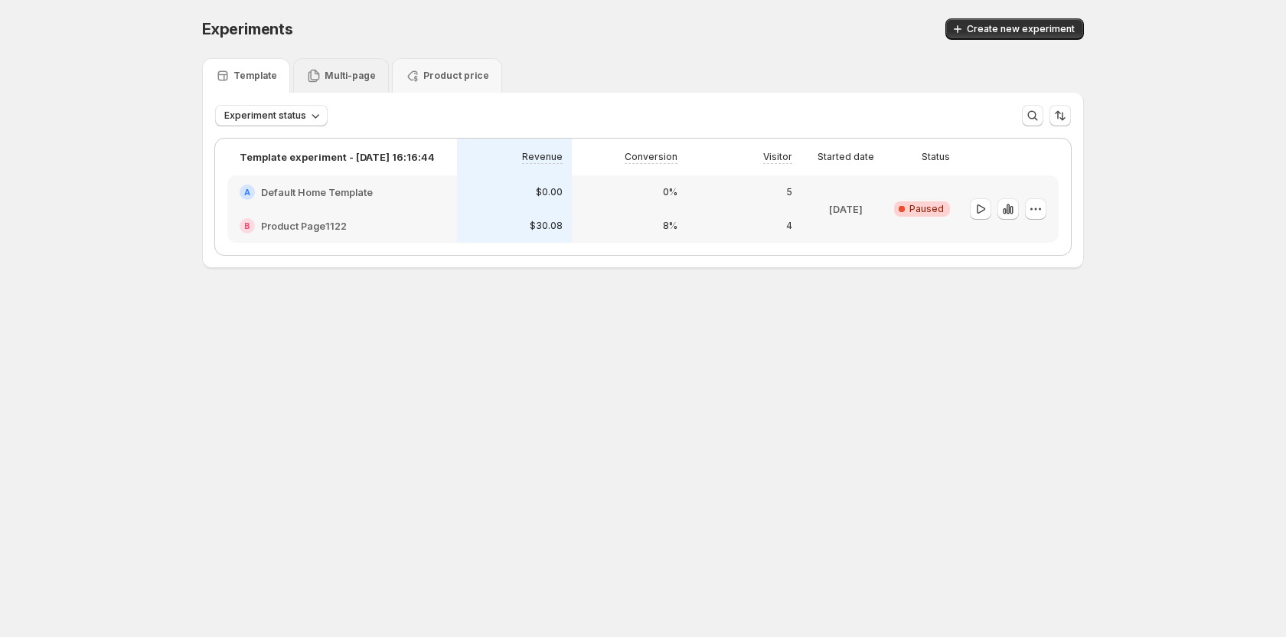
click at [342, 83] on div "Multi-page" at bounding box center [341, 75] width 70 height 15
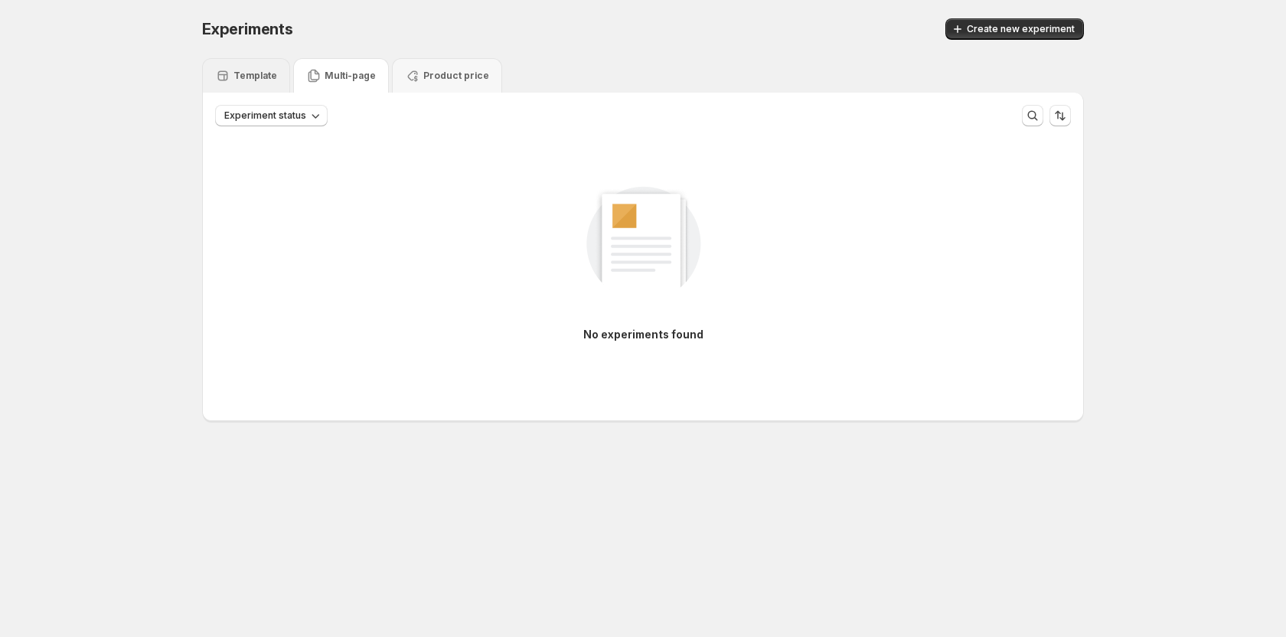
click at [260, 73] on p "Template" at bounding box center [256, 76] width 44 height 12
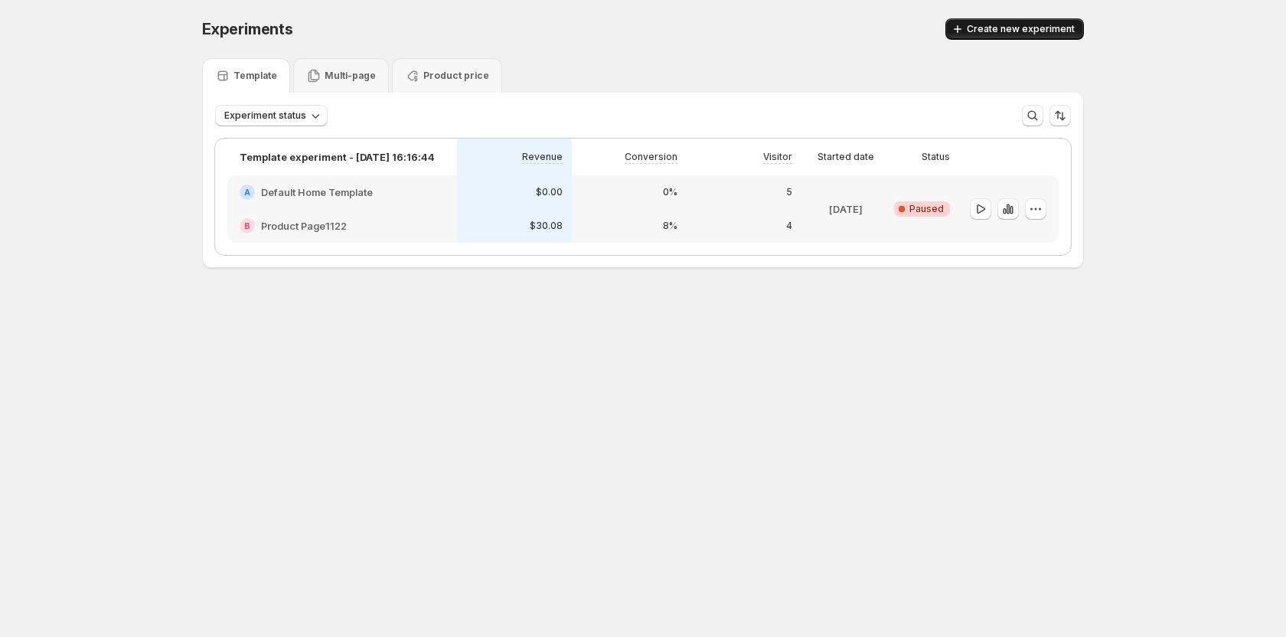
click at [986, 38] on button "Create new experiment" at bounding box center [1015, 28] width 139 height 21
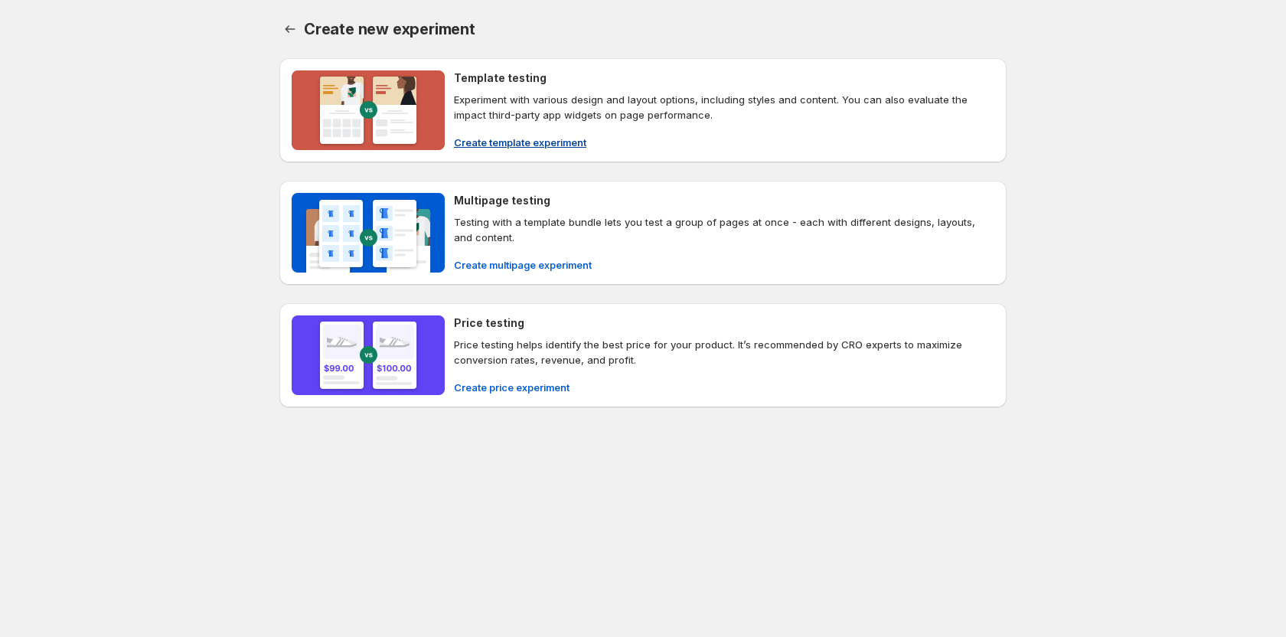
click at [510, 148] on span "Create template experiment" at bounding box center [520, 142] width 132 height 15
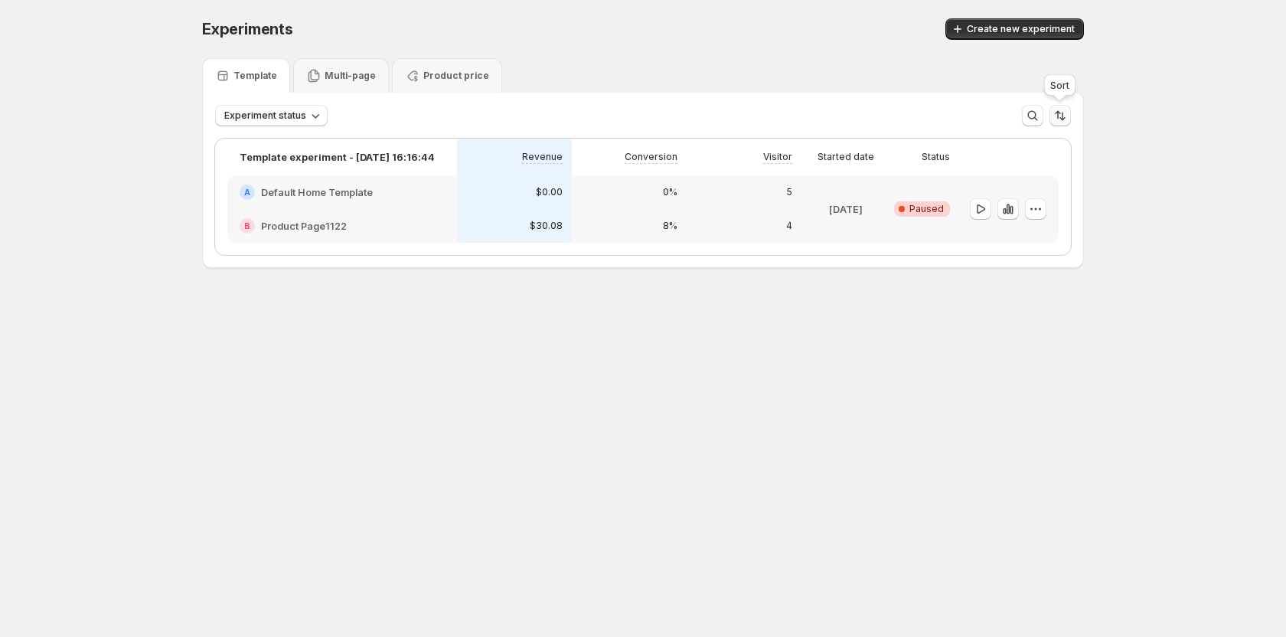
click at [1063, 114] on icon "Sort the results" at bounding box center [1060, 115] width 15 height 15
drag, startPoint x: 655, startPoint y: 21, endPoint x: 172, endPoint y: 100, distance: 489.6
click at [655, 21] on div "Create new experiment" at bounding box center [855, 28] width 459 height 21
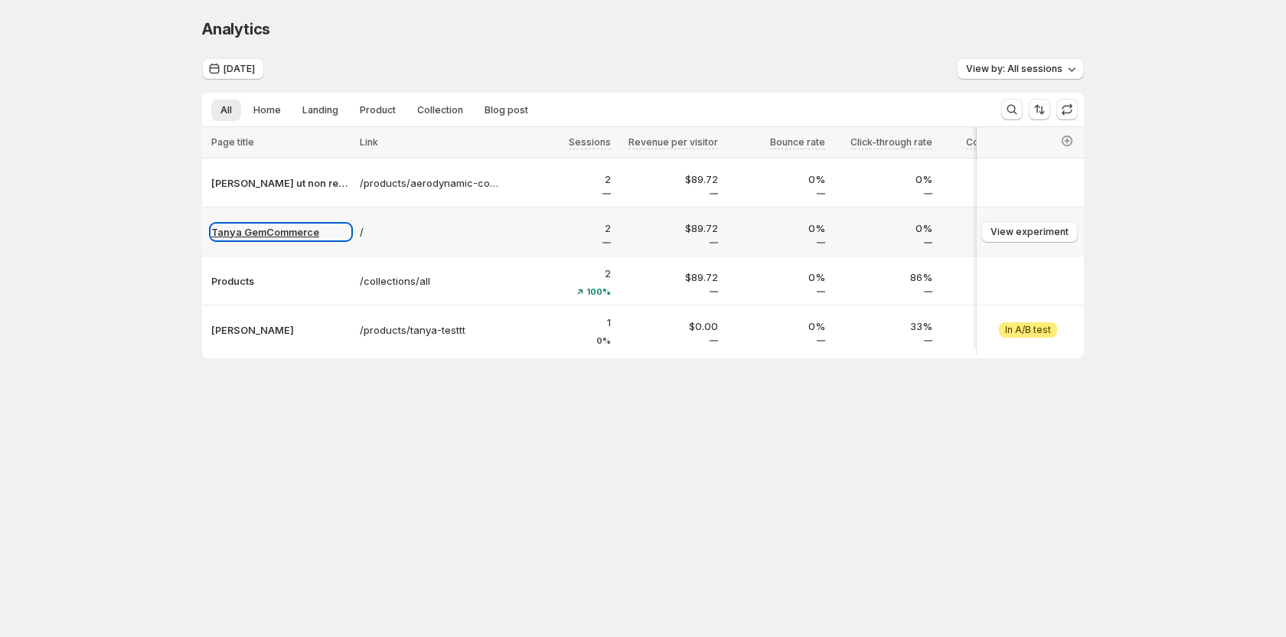
click at [270, 236] on p "Tanya GemCommerce" at bounding box center [280, 231] width 139 height 15
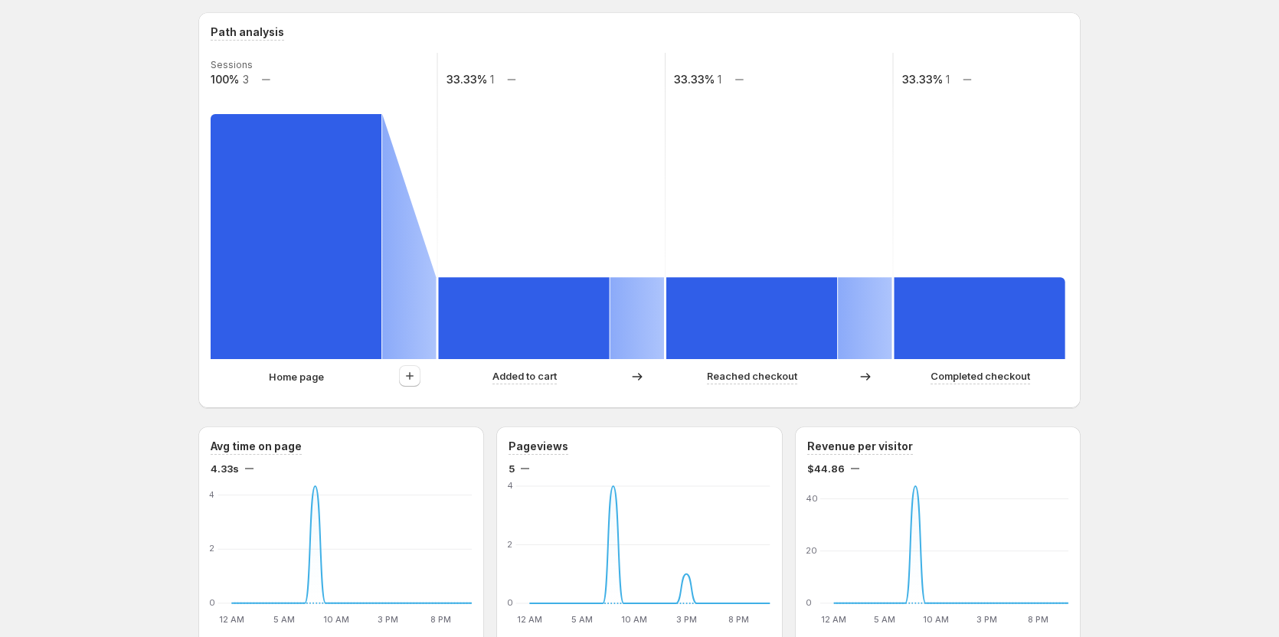
scroll to position [315, 0]
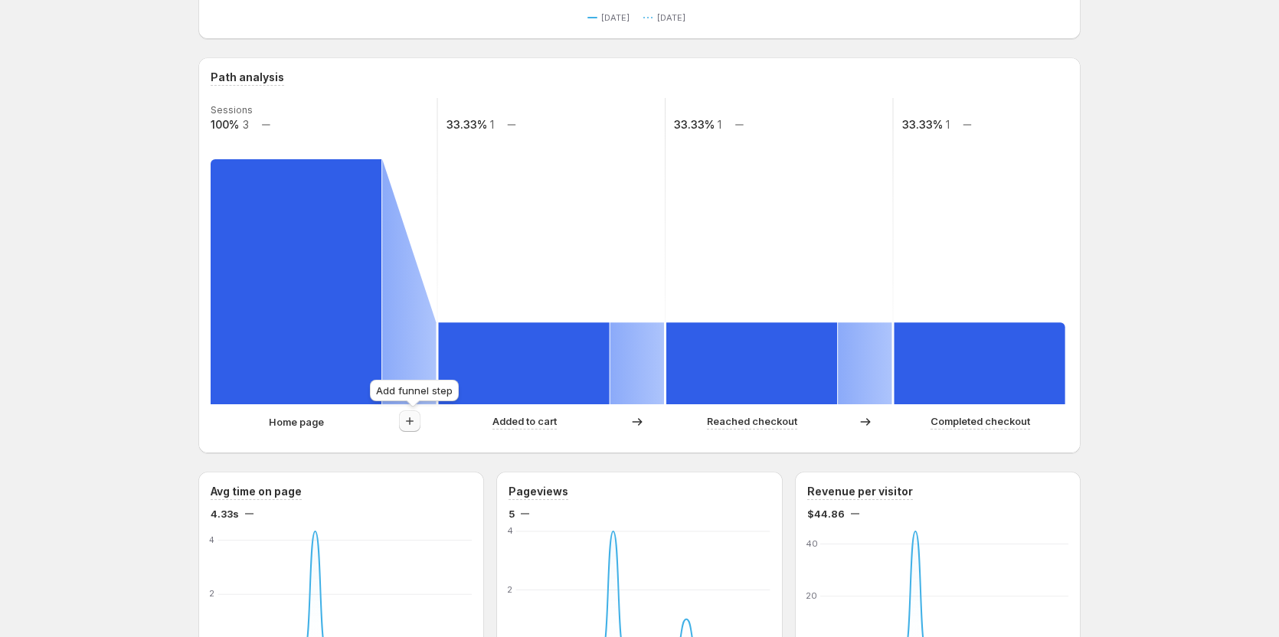
click at [409, 420] on icon "button" at bounding box center [409, 420] width 15 height 15
